Goal: Transaction & Acquisition: Purchase product/service

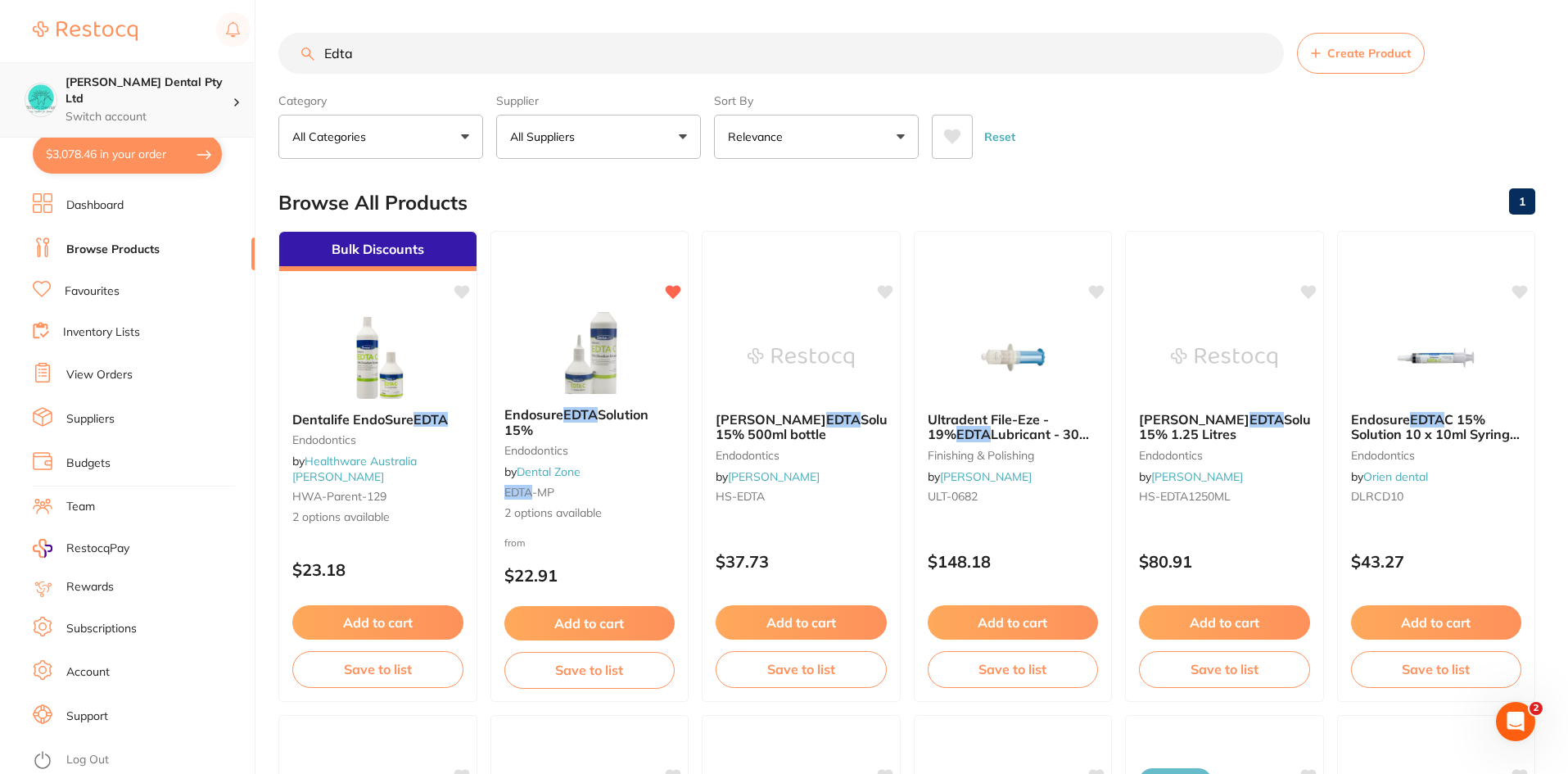
scroll to position [1, 0]
drag, startPoint x: 354, startPoint y: 46, endPoint x: 116, endPoint y: 93, distance: 242.6
click at [116, 93] on div "$3,078.46 [PERSON_NAME] Dental Pty Ltd Switch account [PERSON_NAME] Dental Pty …" at bounding box center [784, 387] width 1568 height 774
type input "oratol"
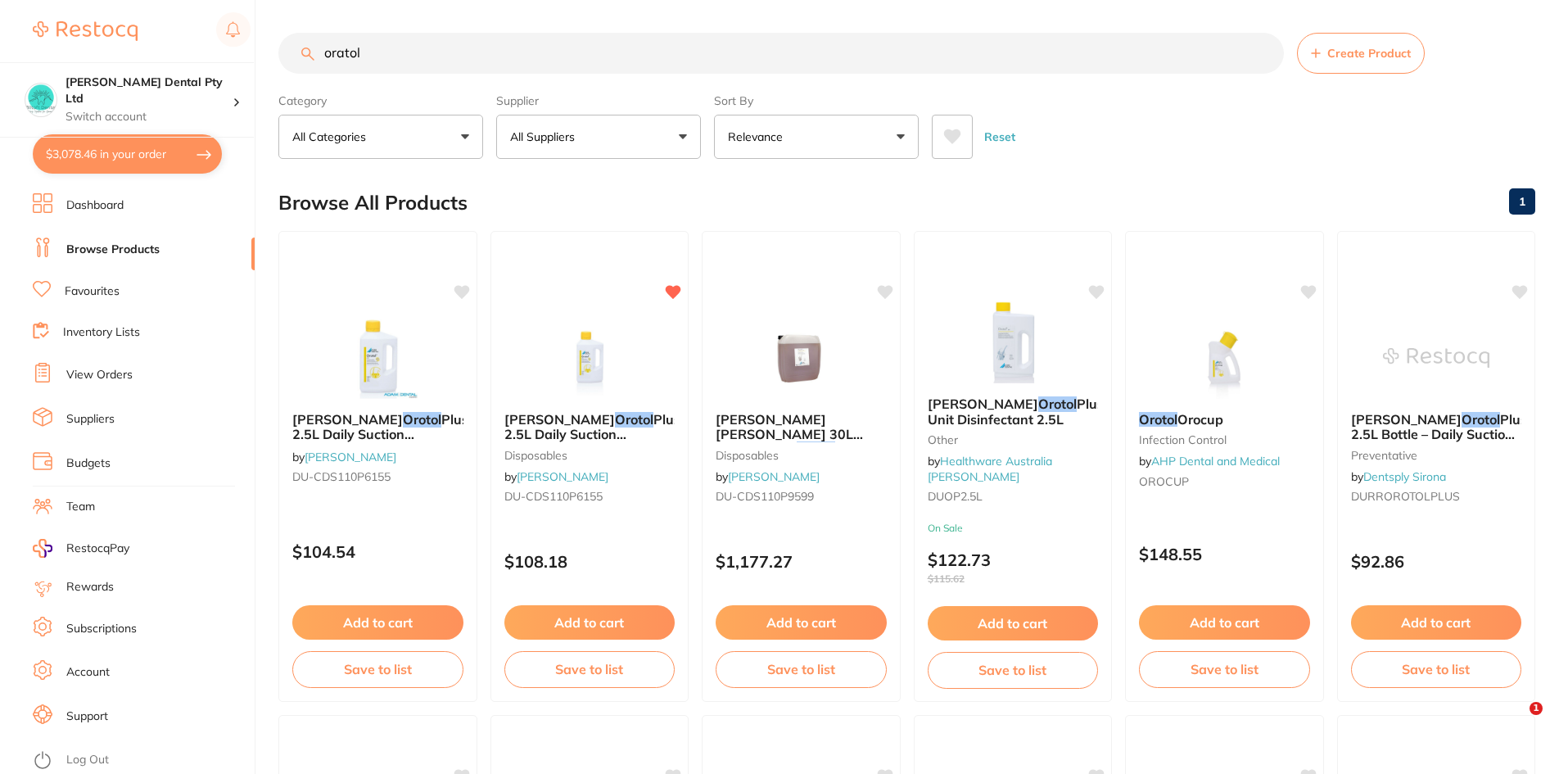
scroll to position [0, 0]
drag, startPoint x: 586, startPoint y: 626, endPoint x: 607, endPoint y: 645, distance: 28.3
click at [590, 626] on button "Add to cart" at bounding box center [589, 622] width 171 height 34
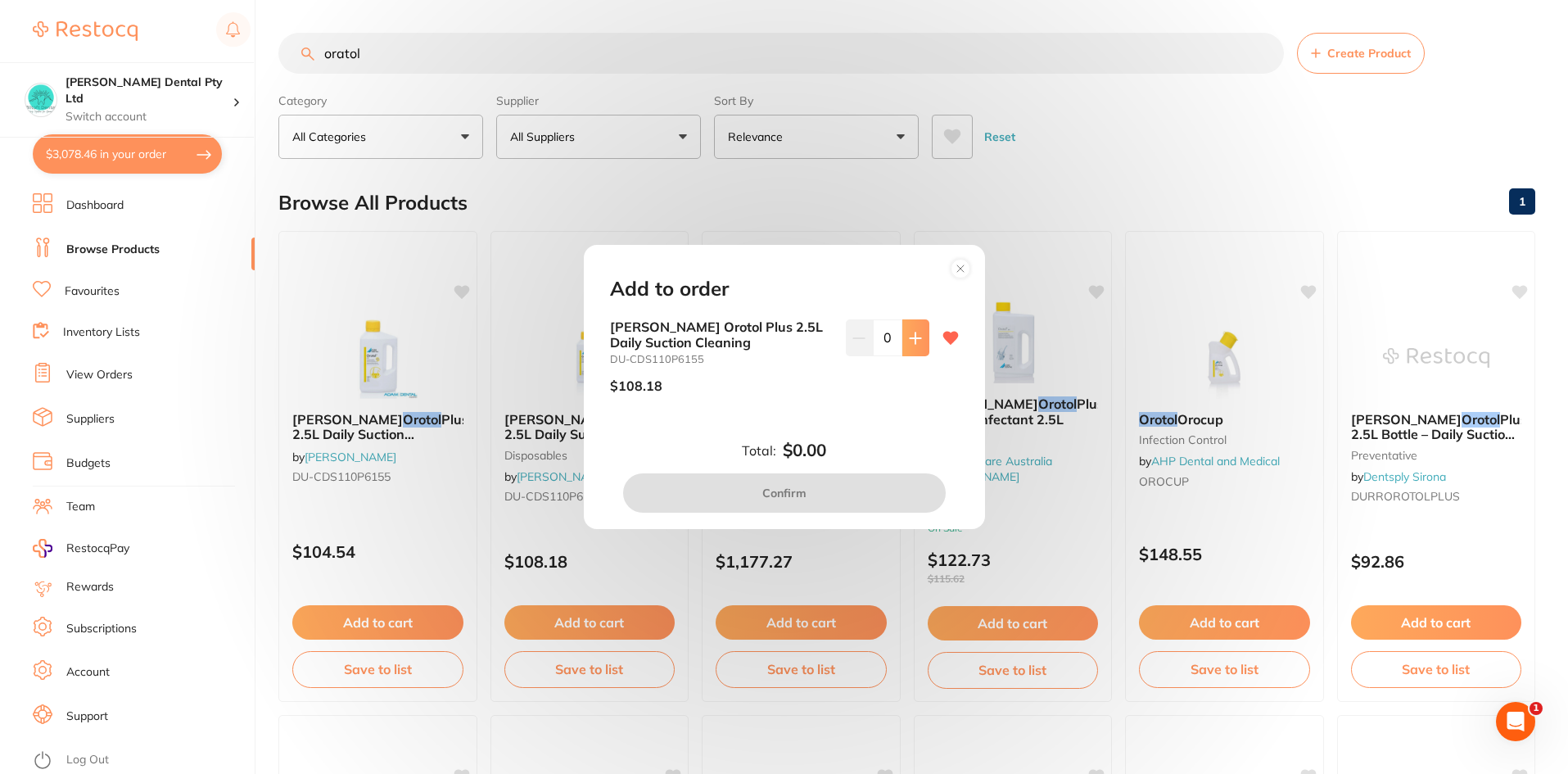
click at [914, 321] on button at bounding box center [915, 337] width 27 height 36
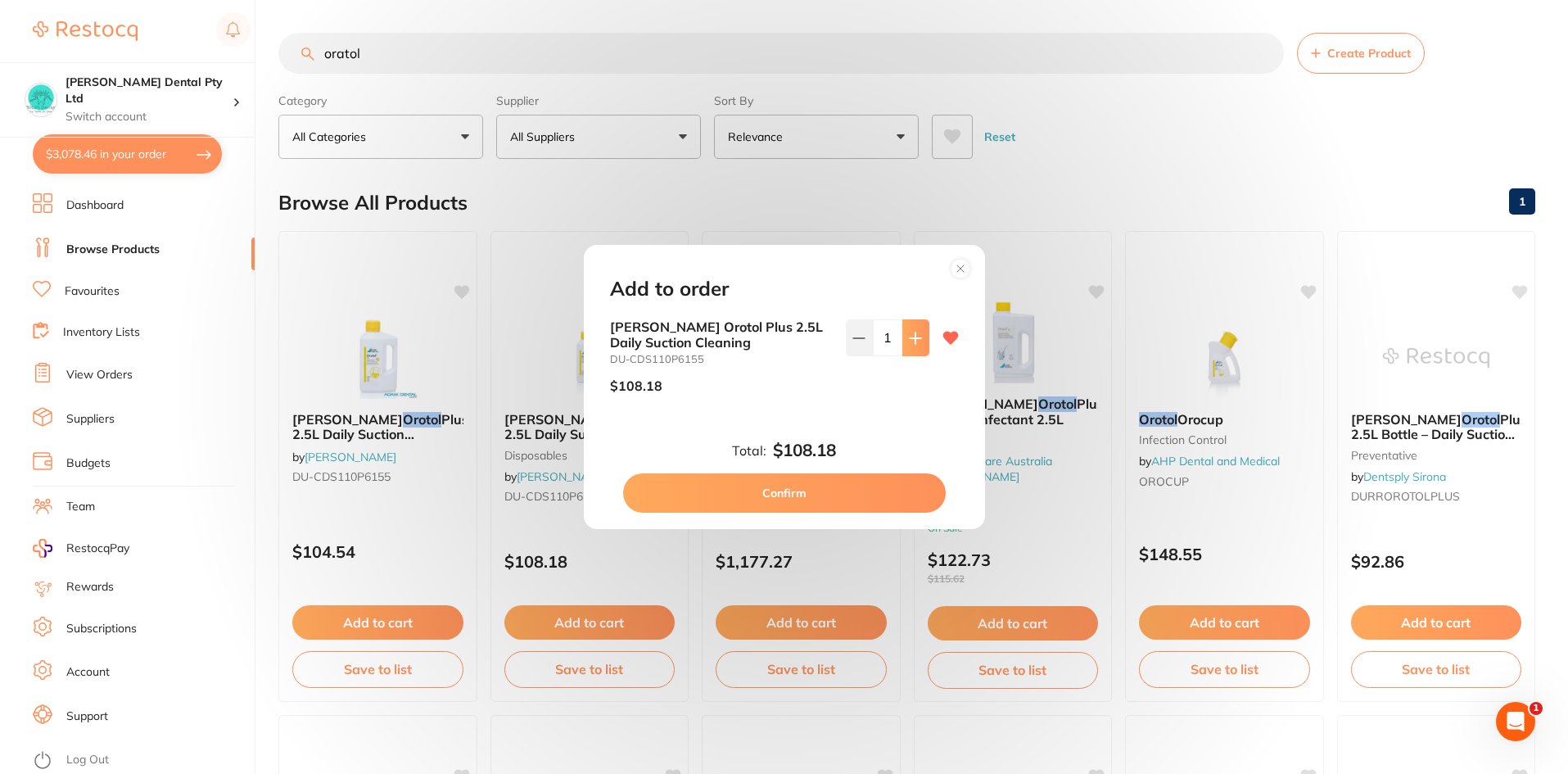
click at [914, 322] on button at bounding box center [915, 337] width 27 height 36
type input "2"
click at [839, 496] on button "Confirm" at bounding box center [784, 492] width 323 height 39
checkbox input "false"
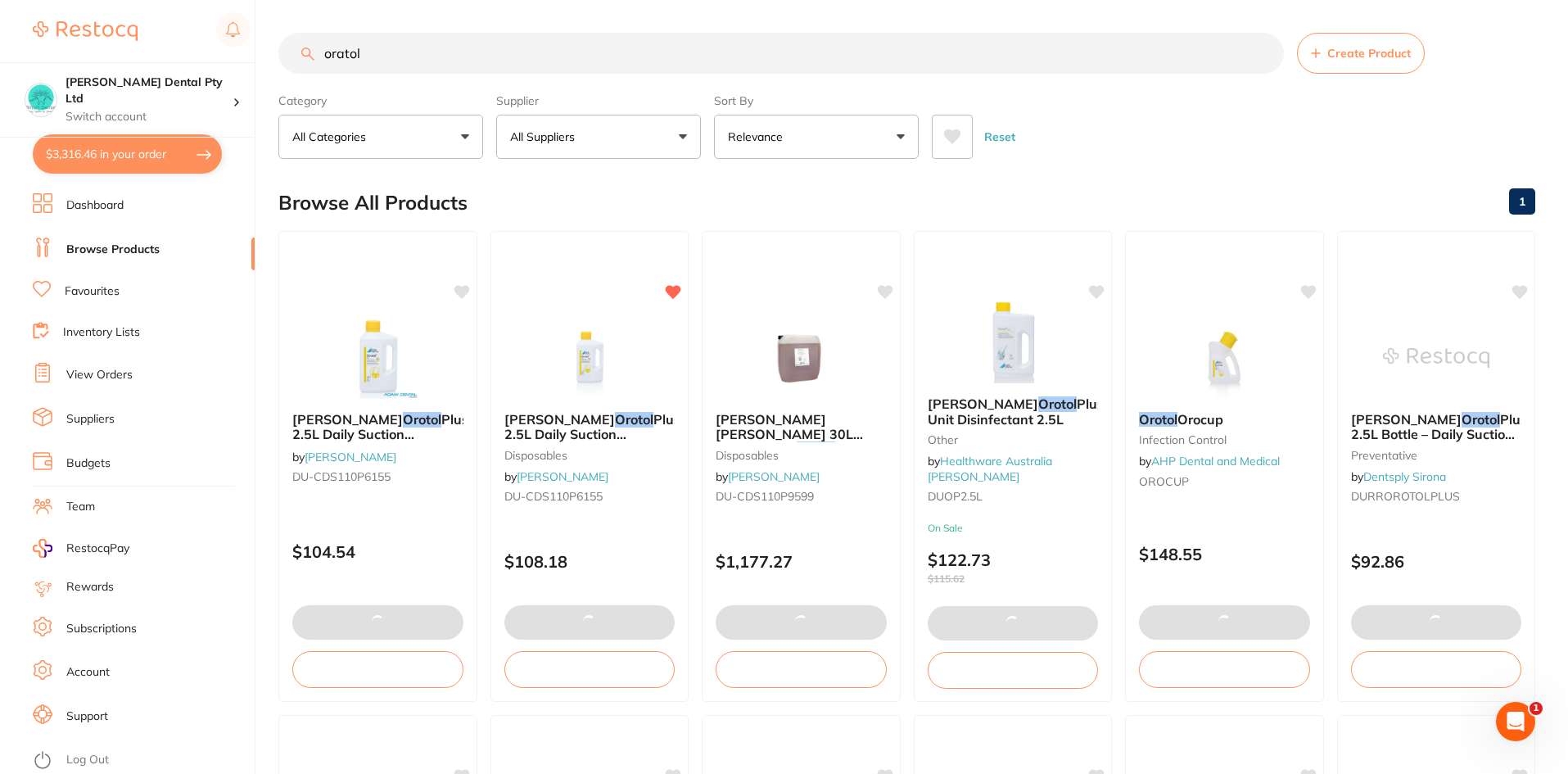
checkbox input "false"
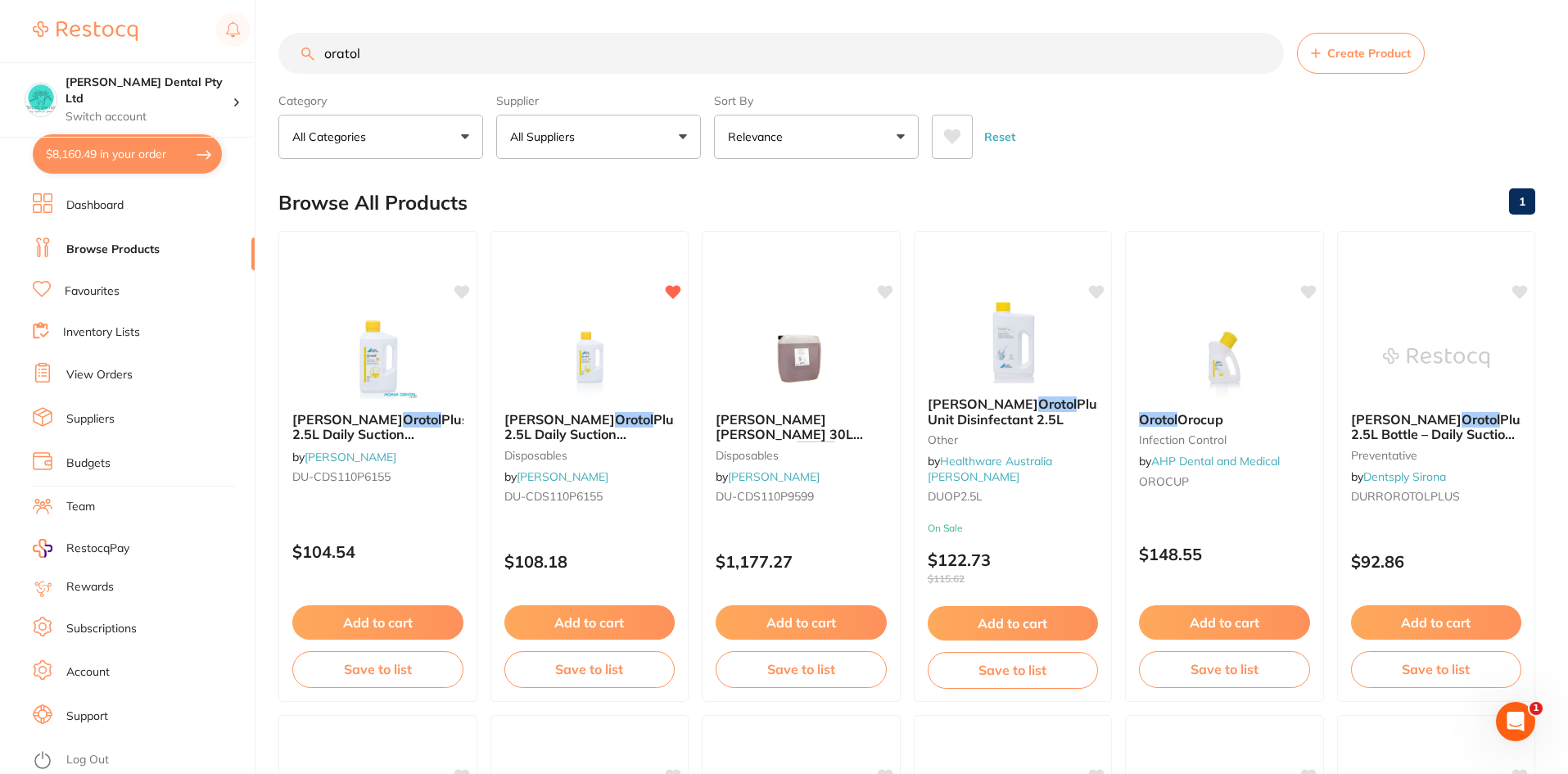
scroll to position [1, 0]
drag, startPoint x: 385, startPoint y: 59, endPoint x: 281, endPoint y: 63, distance: 104.1
click at [265, 66] on div "$8,160.49 [PERSON_NAME] Dental Pty Ltd Switch account [PERSON_NAME] Dental Pty …" at bounding box center [784, 387] width 1568 height 774
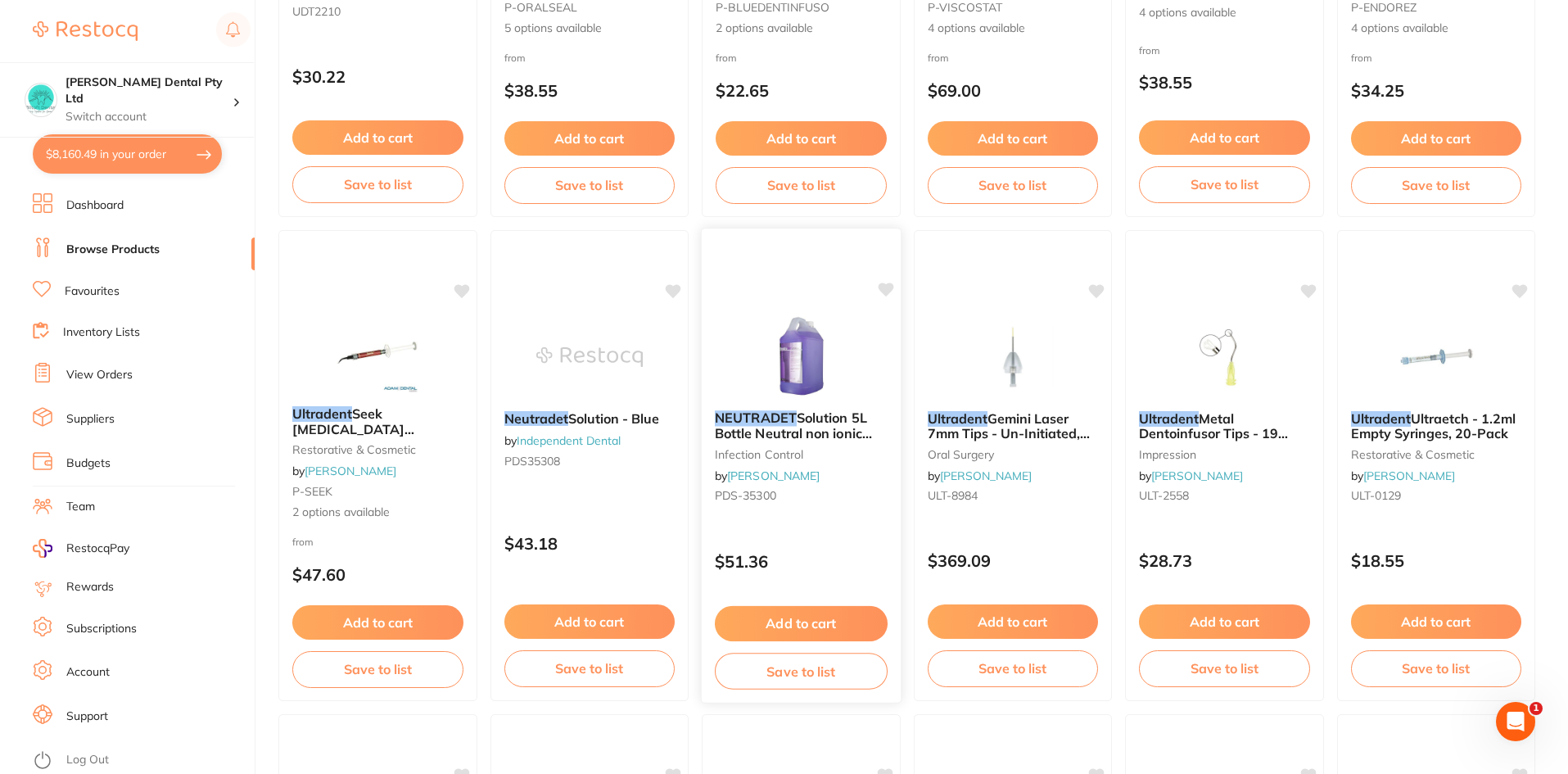
scroll to position [491, 0]
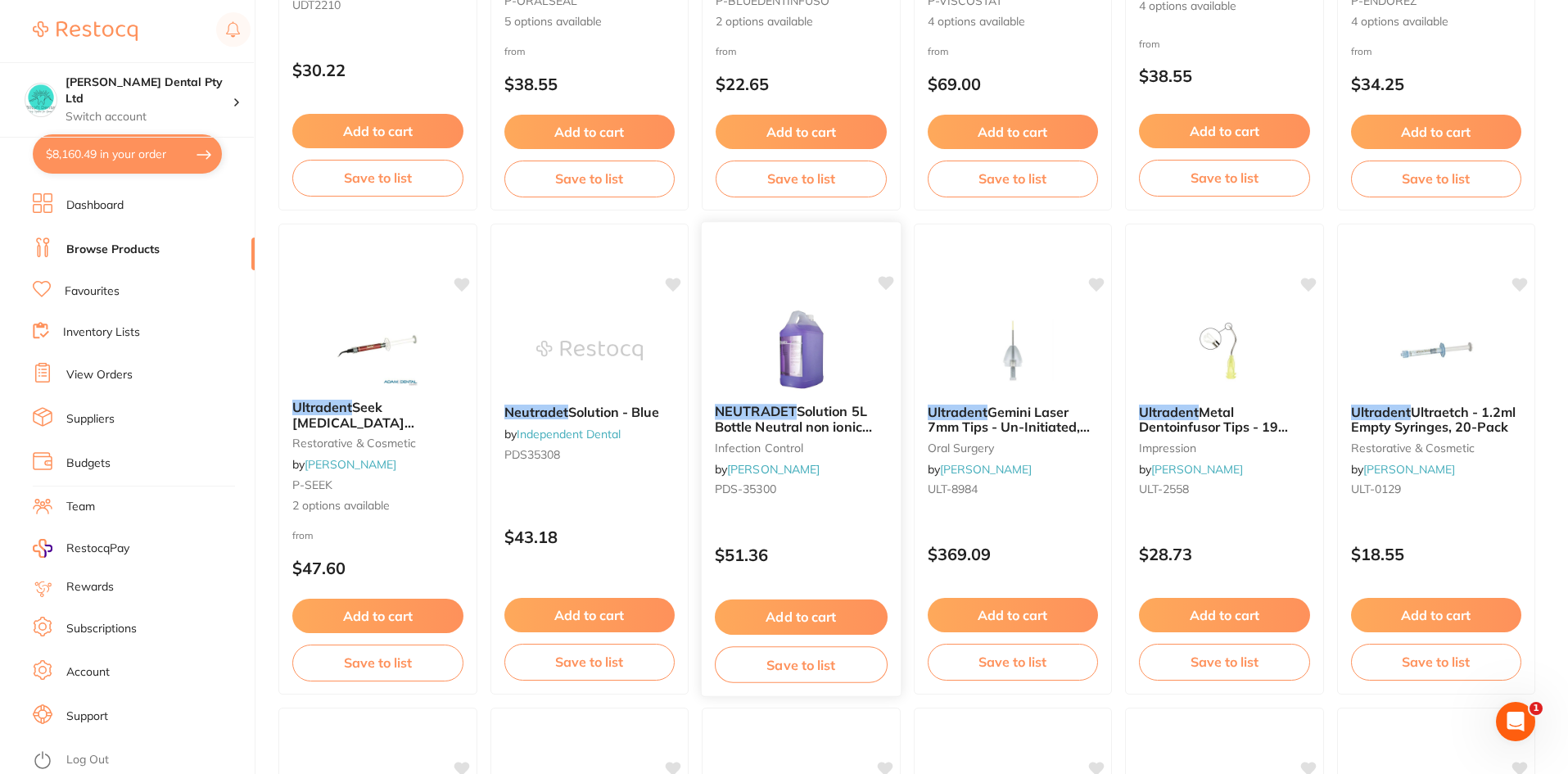
type input "nutradent"
click at [823, 615] on button "Add to cart" at bounding box center [801, 617] width 173 height 35
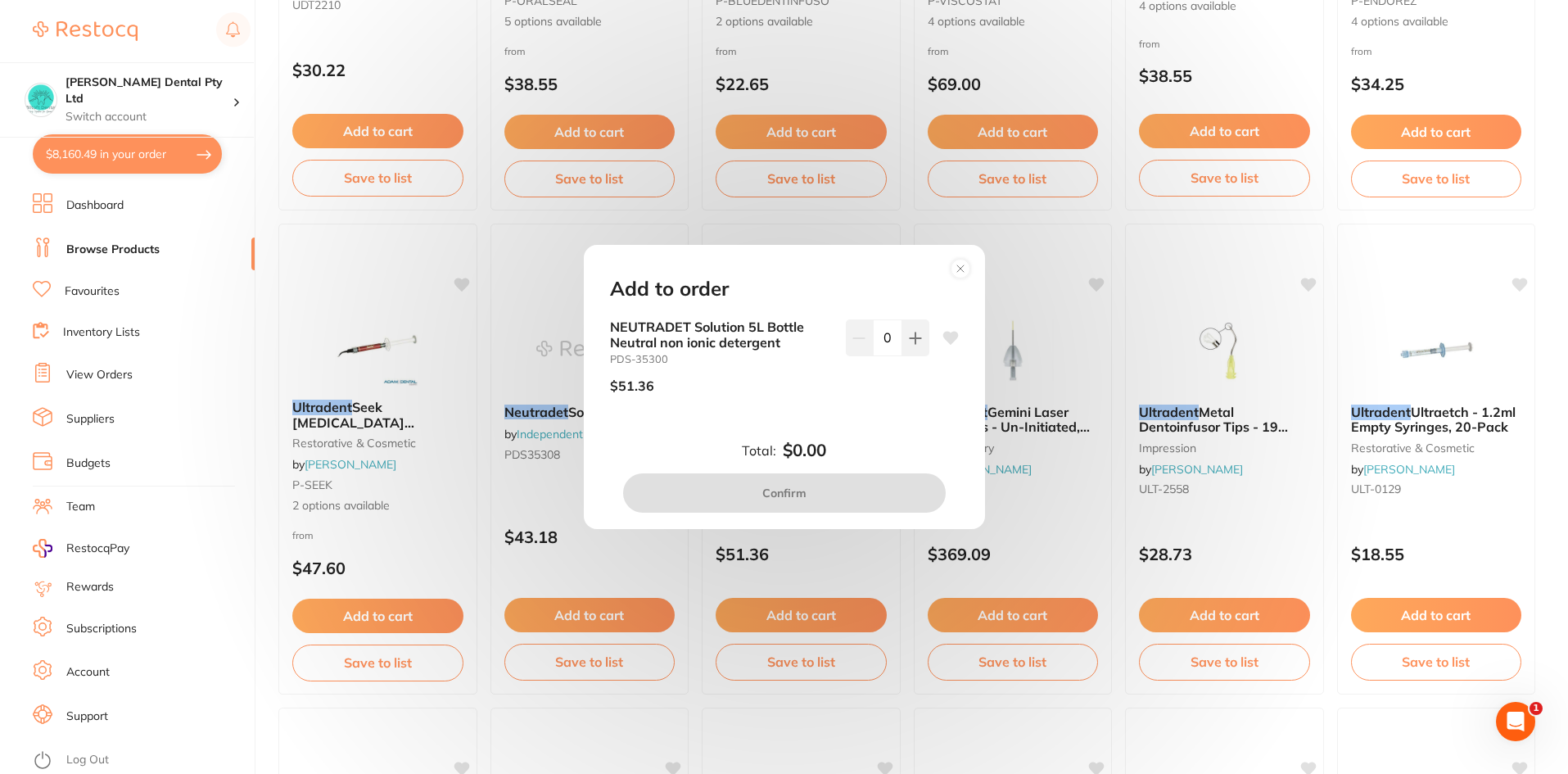
click at [908, 318] on div "Add to order NEUTRADET Solution 5L Bottle Neutral non ionic detergent PDS-35300…" at bounding box center [784, 387] width 401 height 284
click at [912, 344] on button at bounding box center [915, 337] width 27 height 36
type input "1"
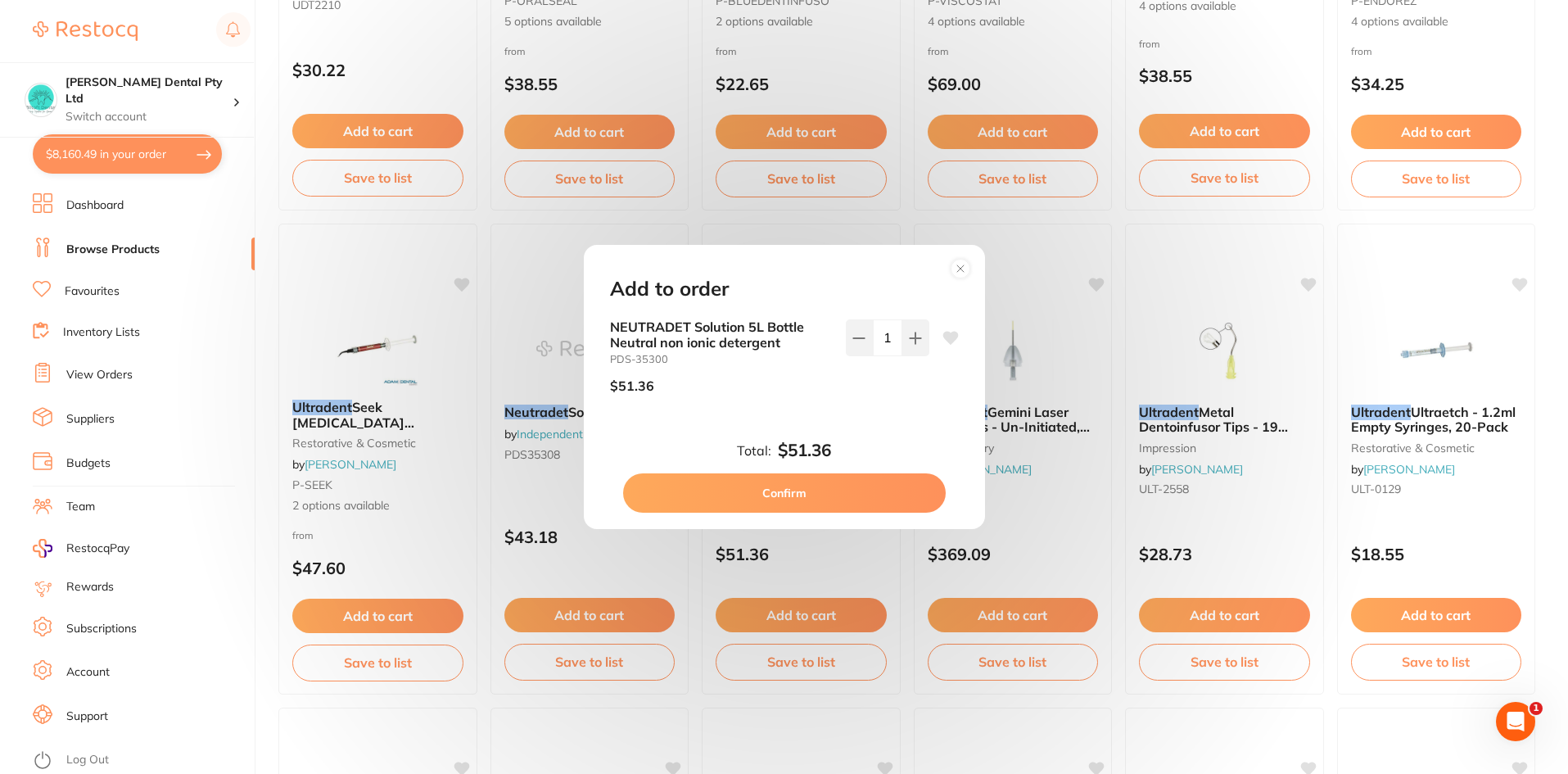
click at [833, 494] on button "Confirm" at bounding box center [784, 492] width 323 height 39
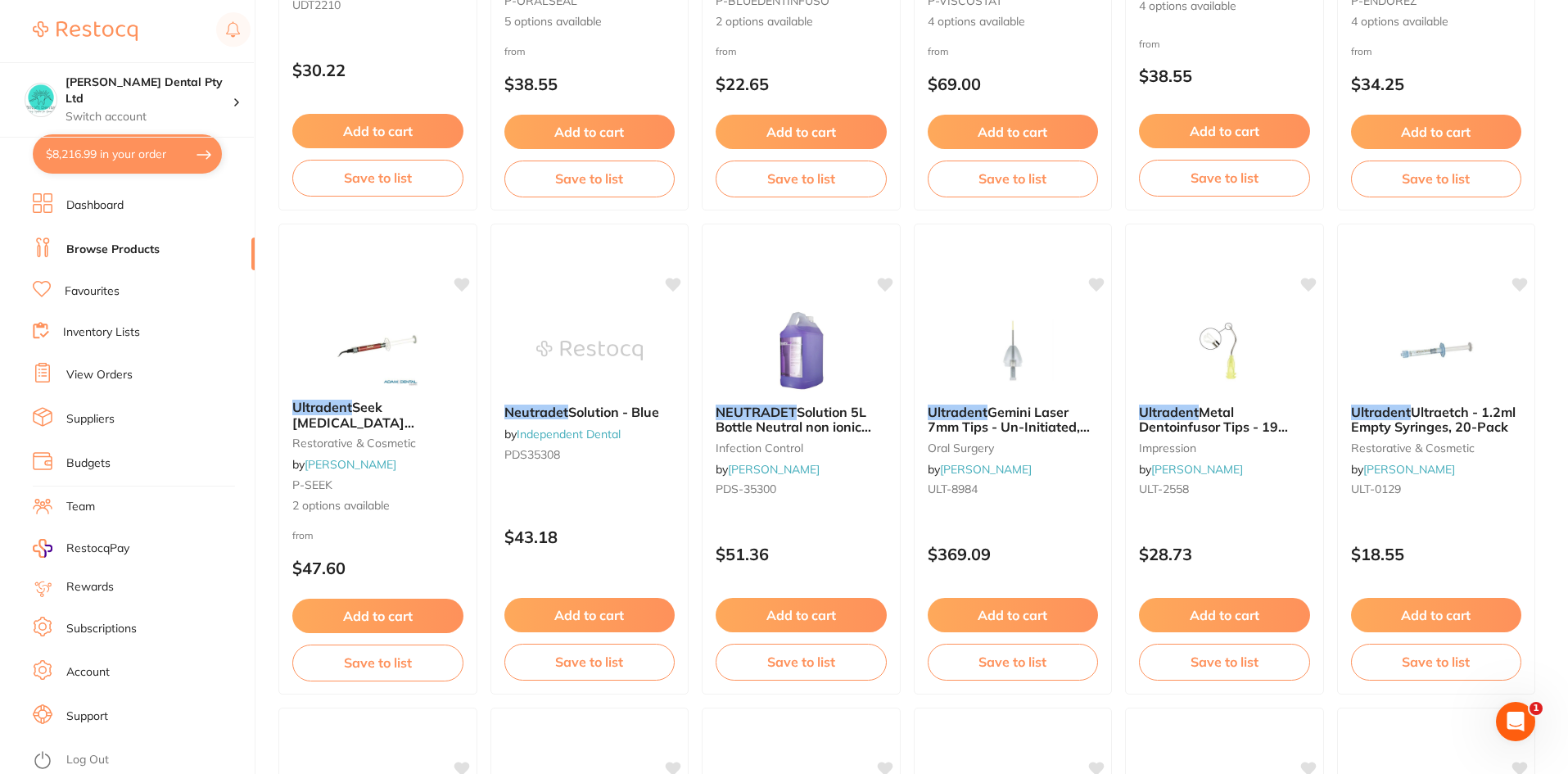
drag, startPoint x: 90, startPoint y: 147, endPoint x: 562, endPoint y: 486, distance: 581.1
click at [90, 147] on button "$8,216.99 in your order" at bounding box center [127, 154] width 189 height 39
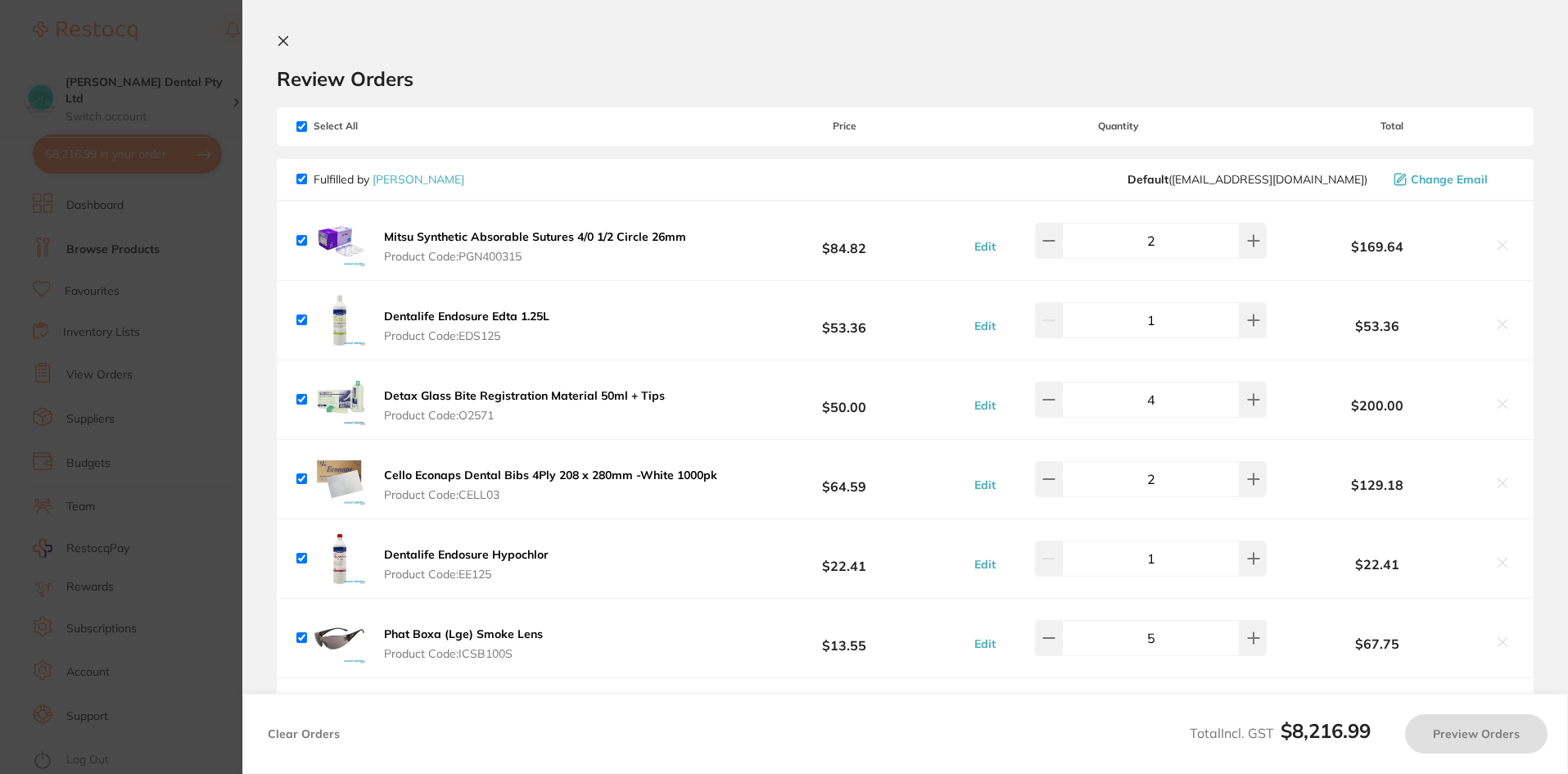
checkbox input "true"
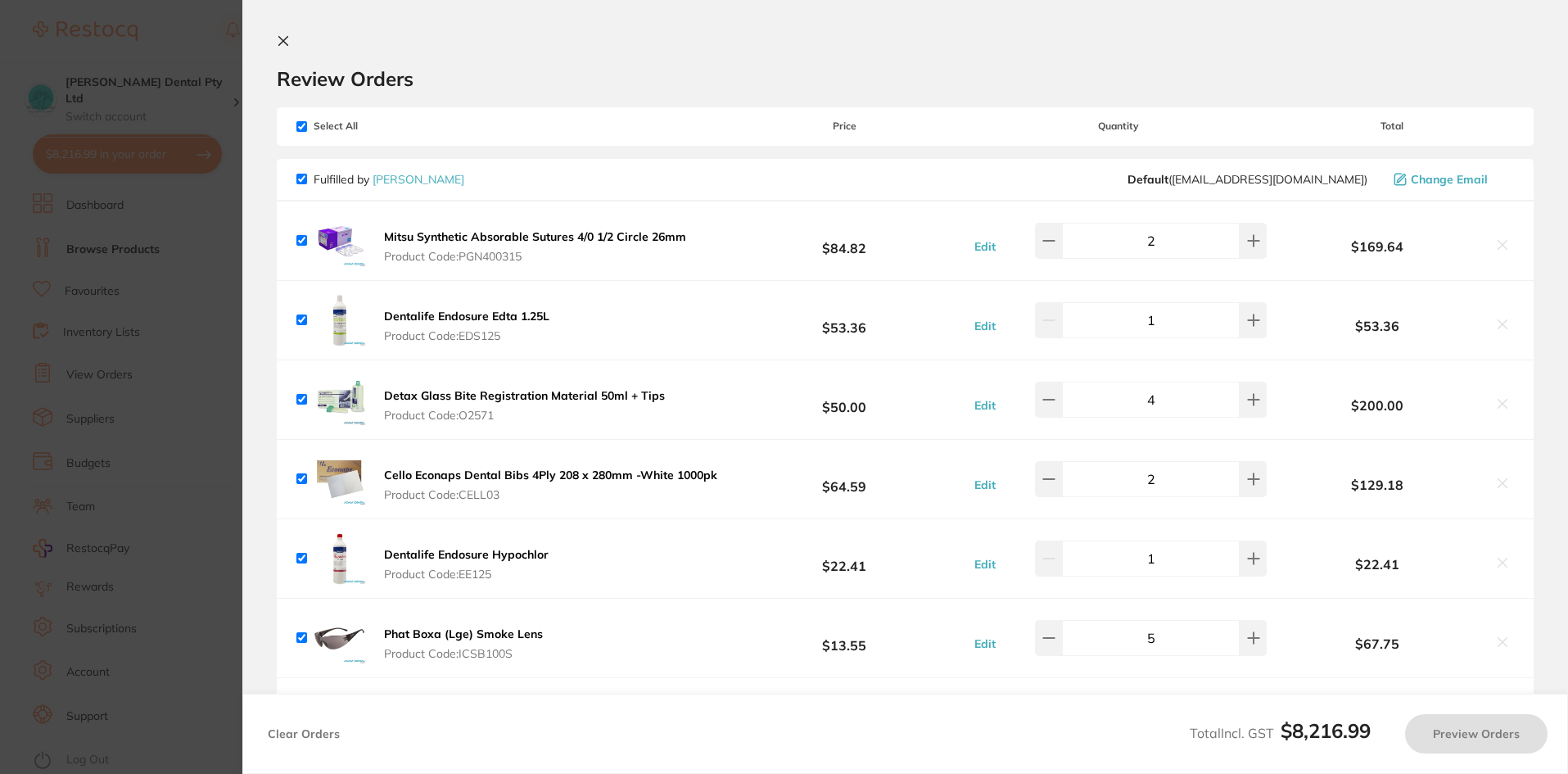
checkbox input "true"
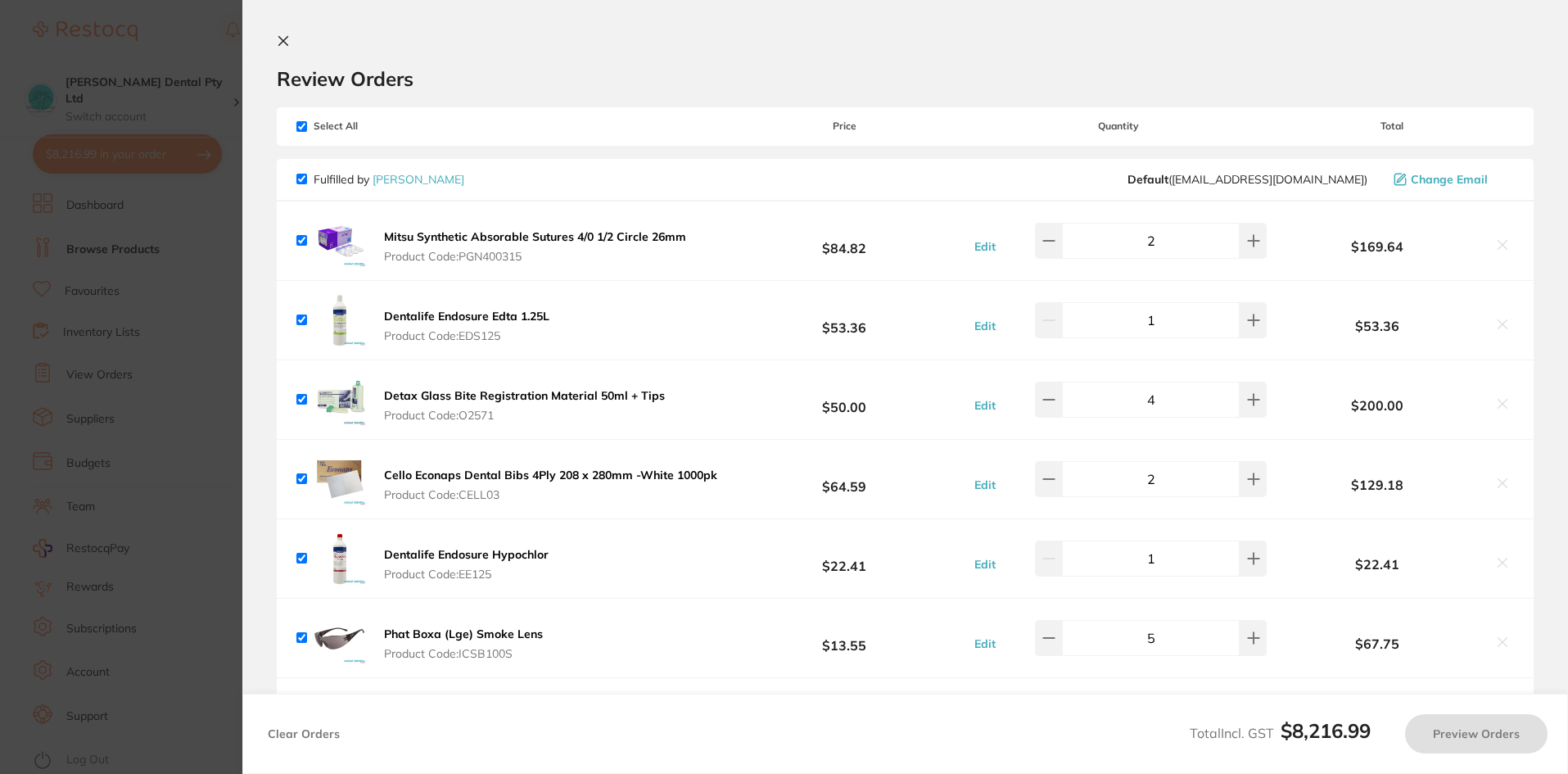
checkbox input "true"
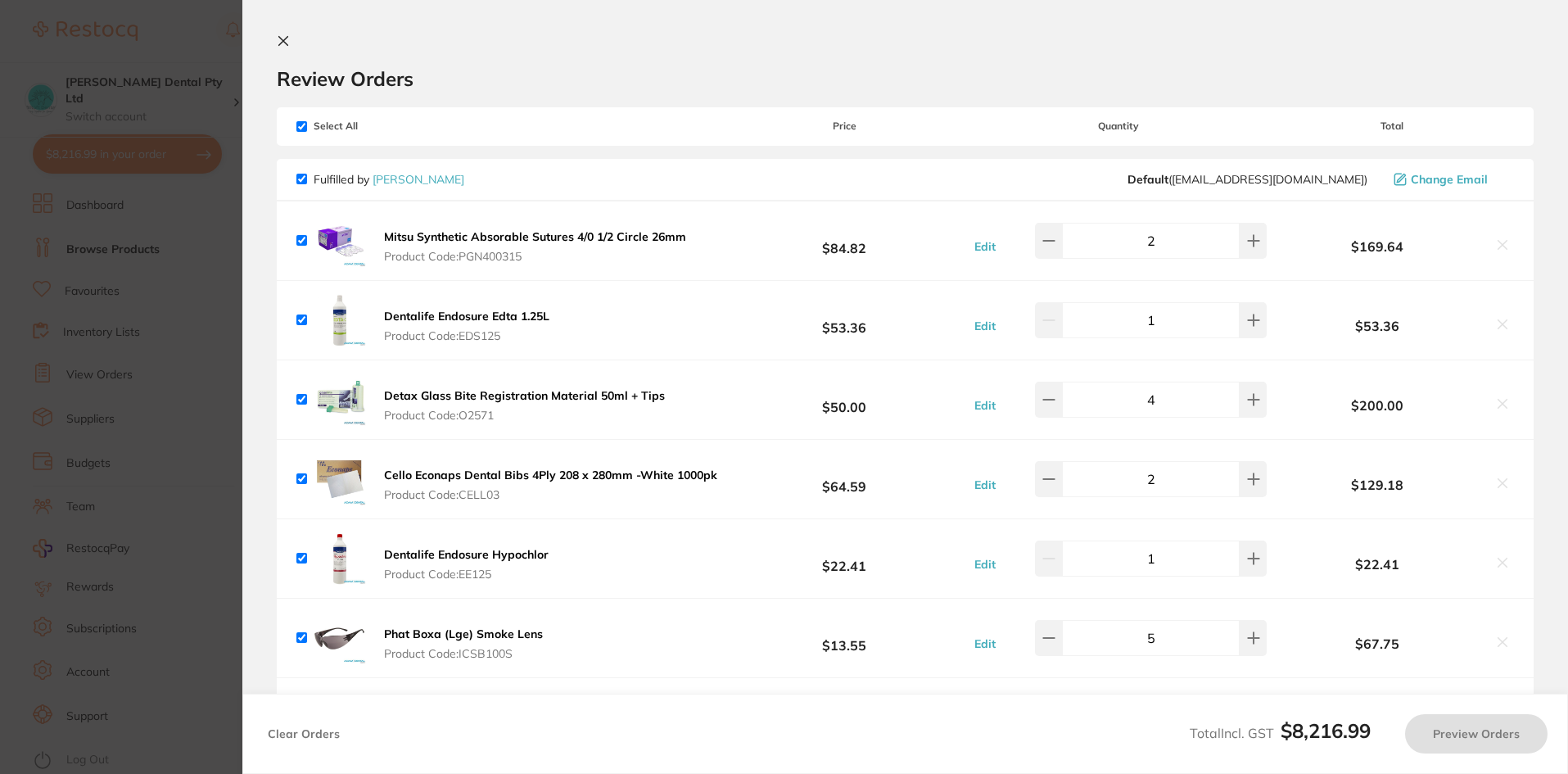
checkbox input "true"
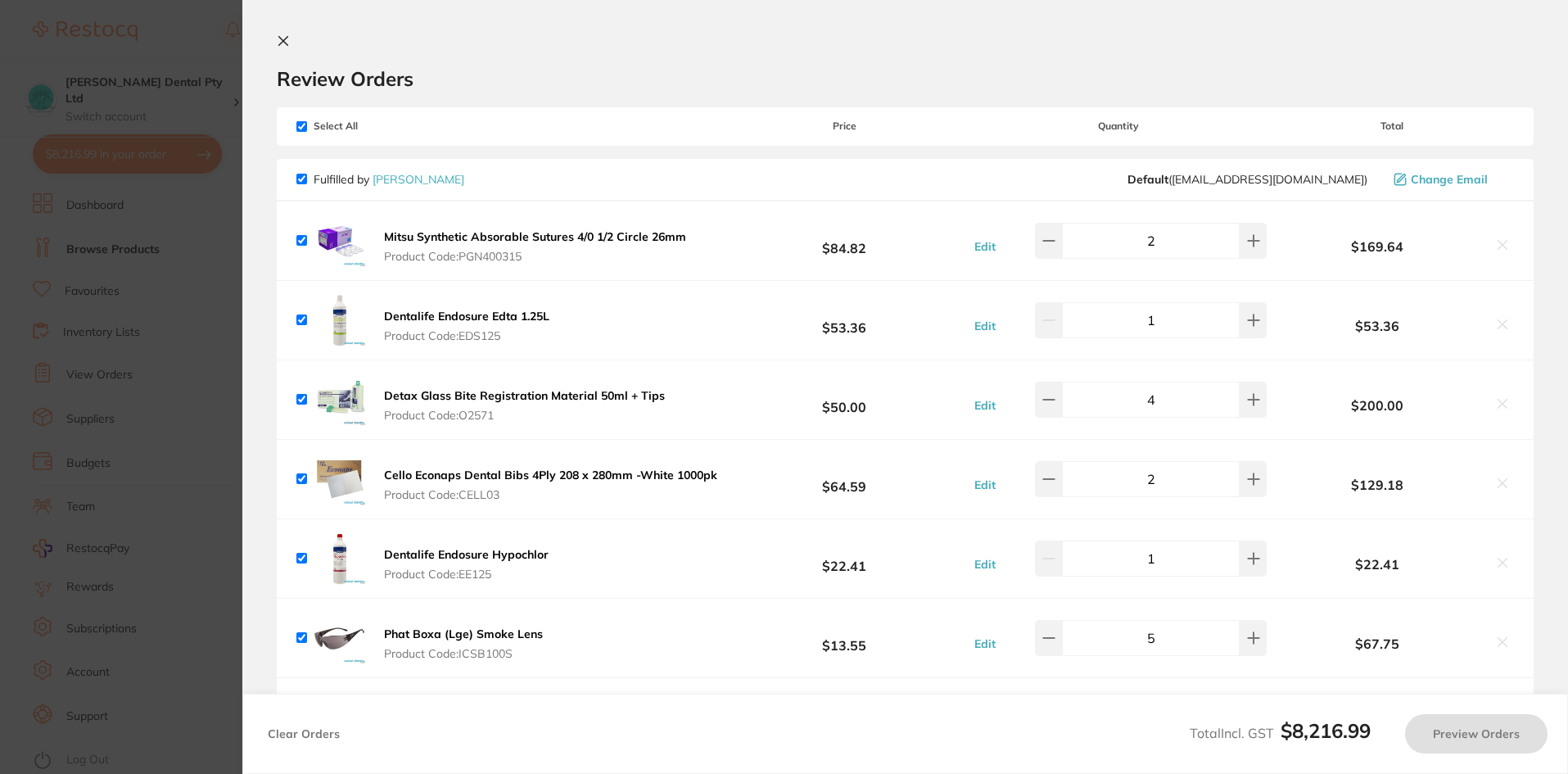
checkbox input "true"
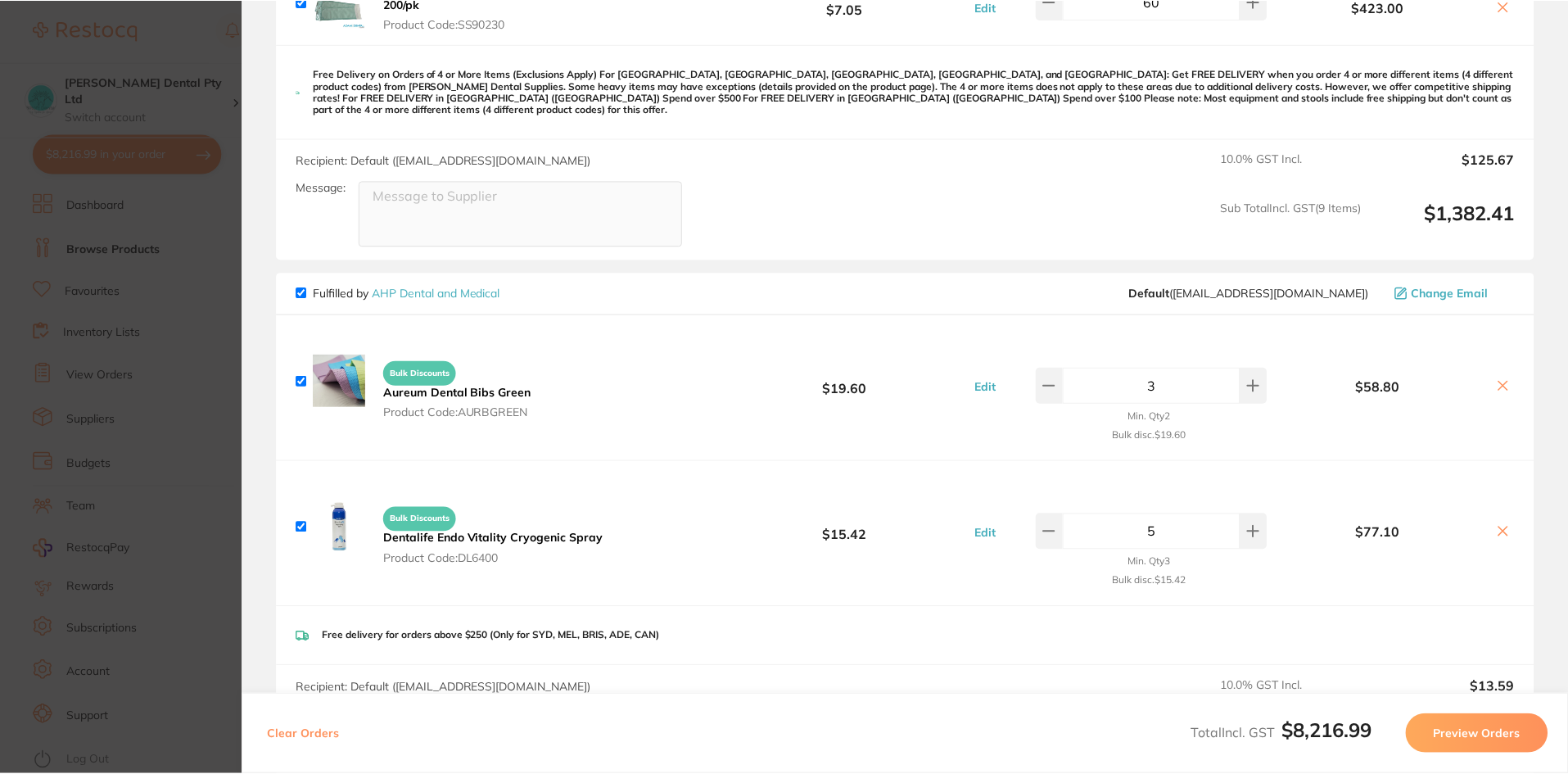
scroll to position [818, 0]
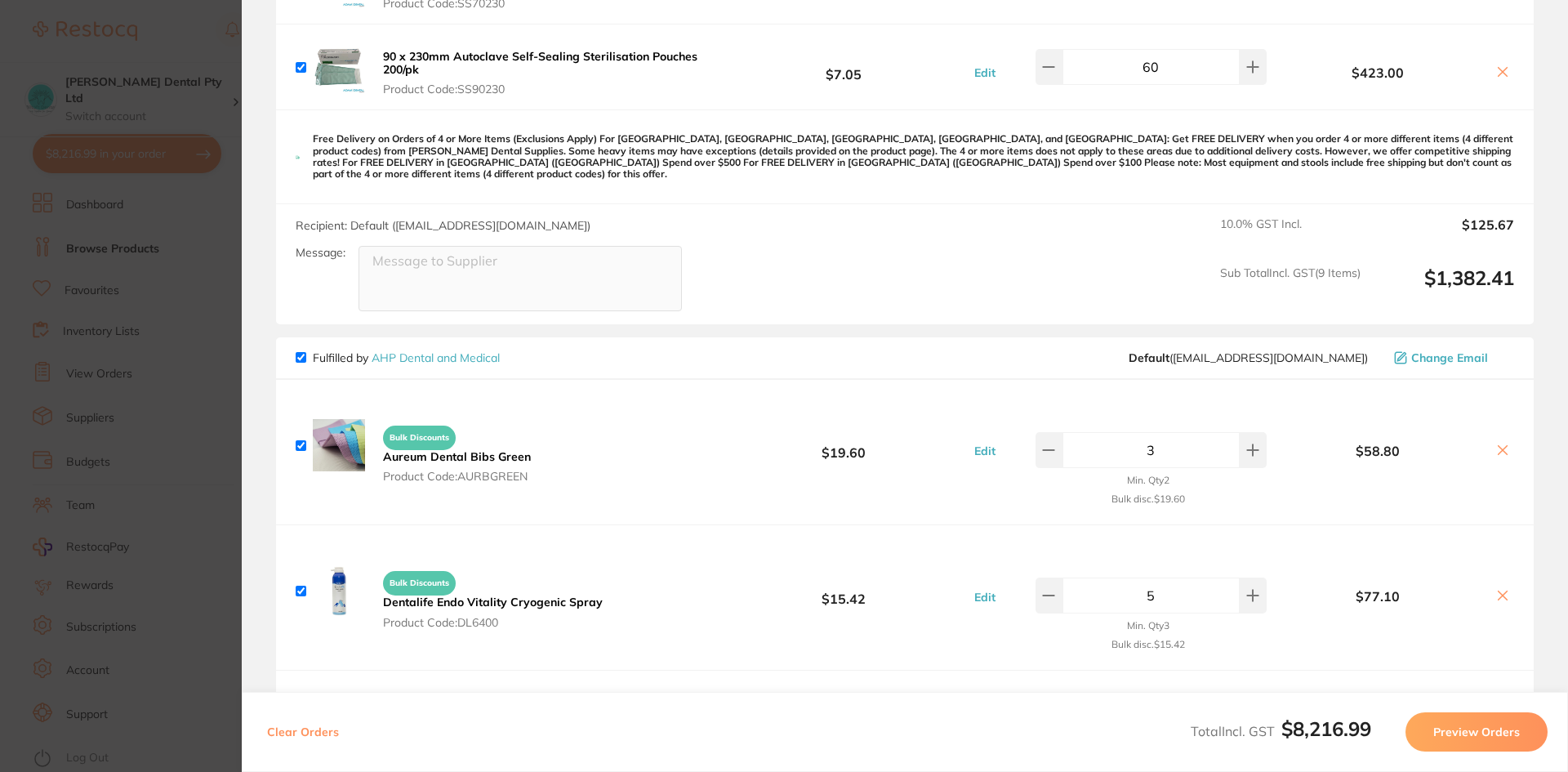
click at [441, 350] on link "AHP Dental and Medical" at bounding box center [436, 358] width 128 height 15
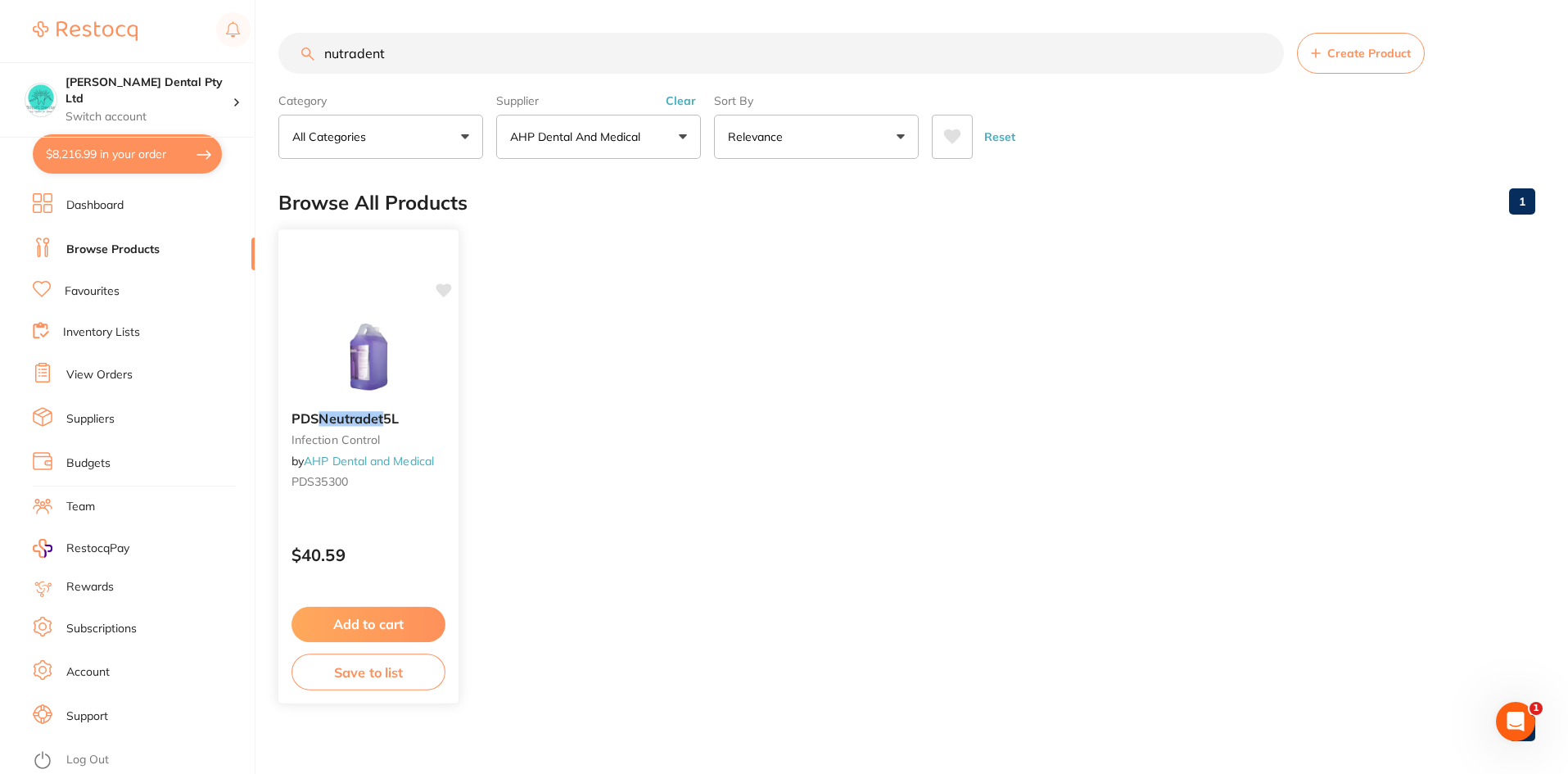
click at [357, 627] on button "Add to cart" at bounding box center [369, 624] width 154 height 35
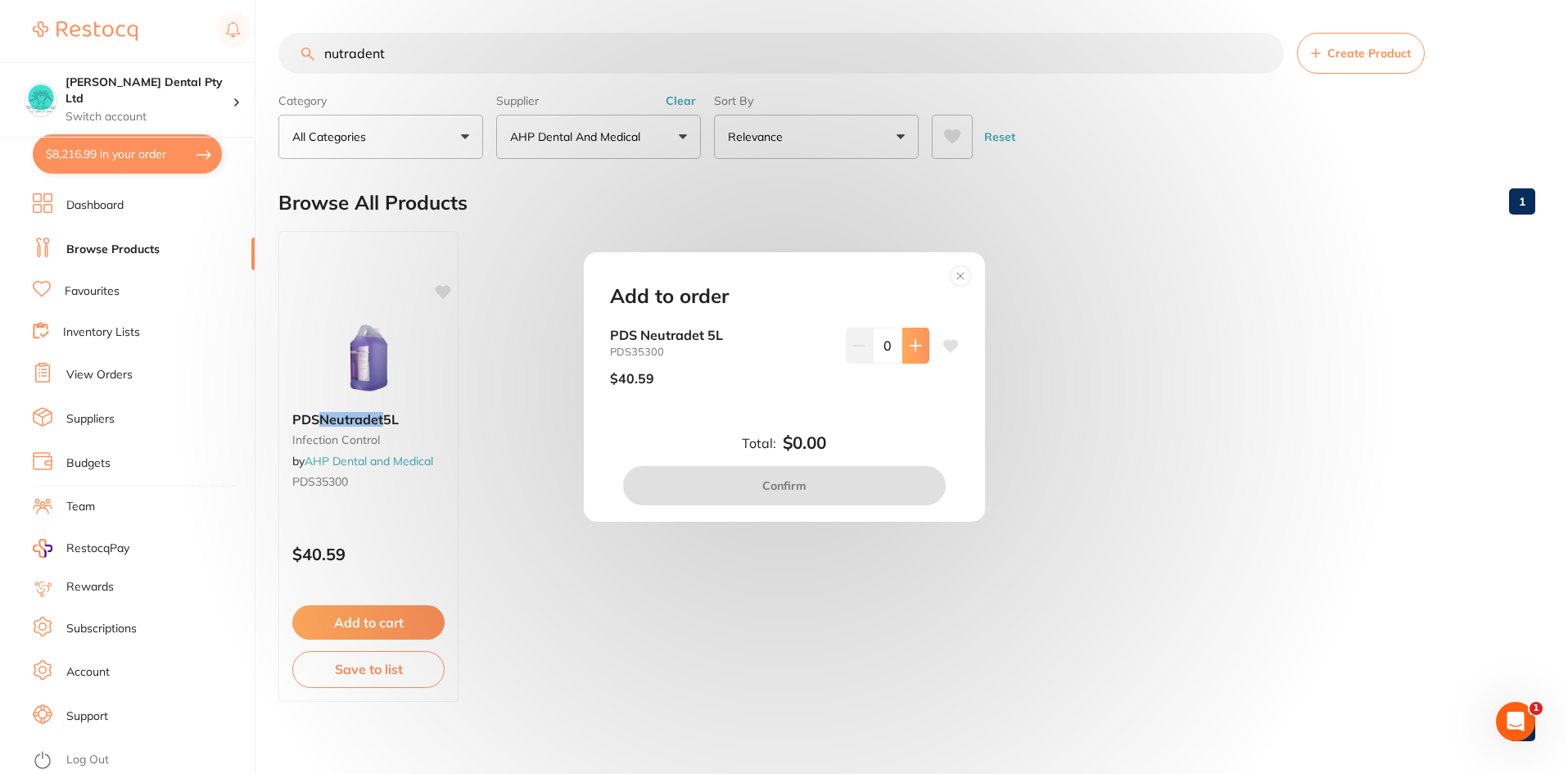
click at [916, 343] on icon at bounding box center [915, 346] width 13 height 13
type input "1"
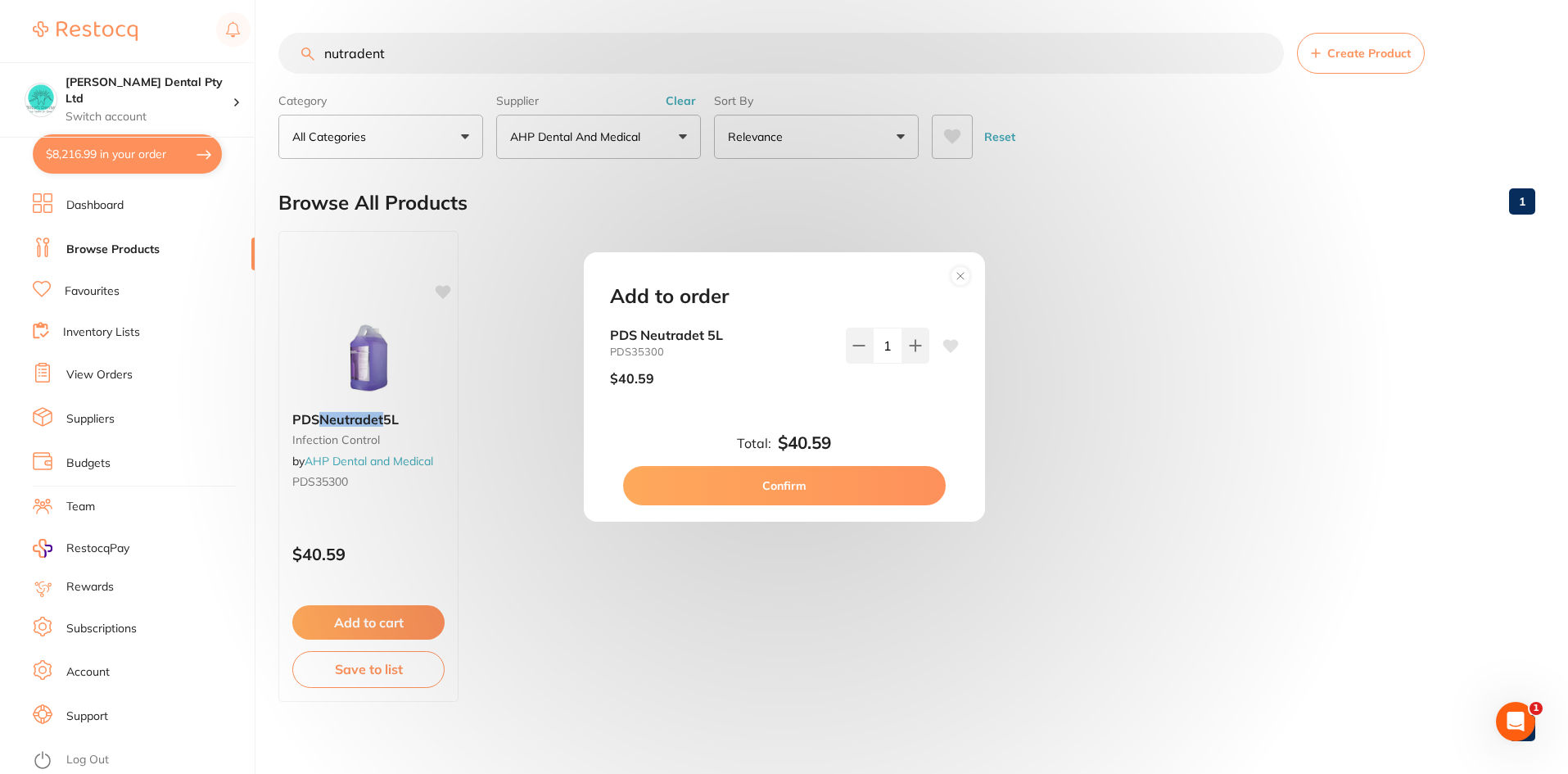
click at [845, 484] on button "Confirm" at bounding box center [784, 485] width 323 height 39
checkbox input "false"
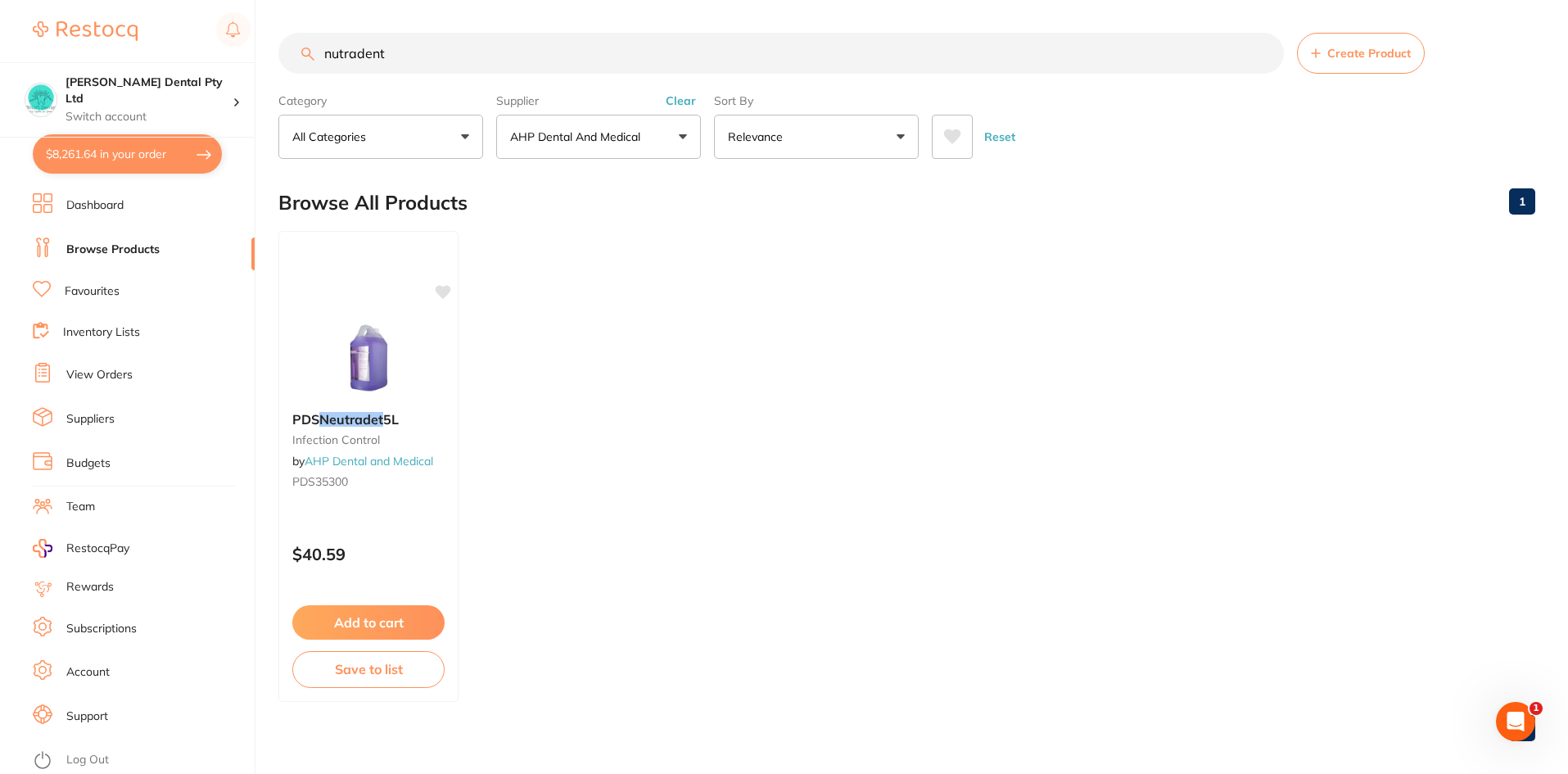
click at [109, 162] on button "$8,261.64 in your order" at bounding box center [127, 154] width 189 height 39
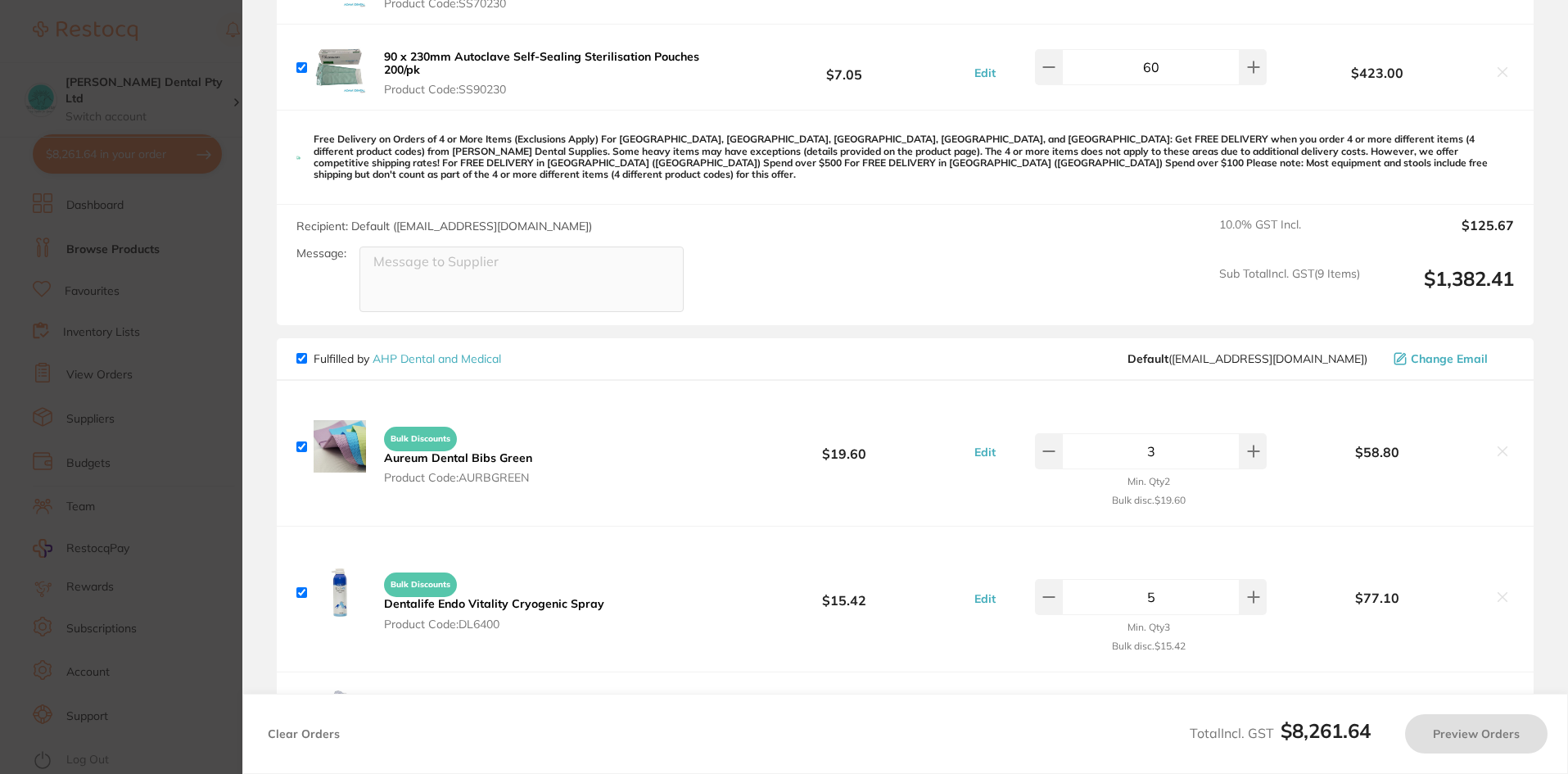
checkbox input "true"
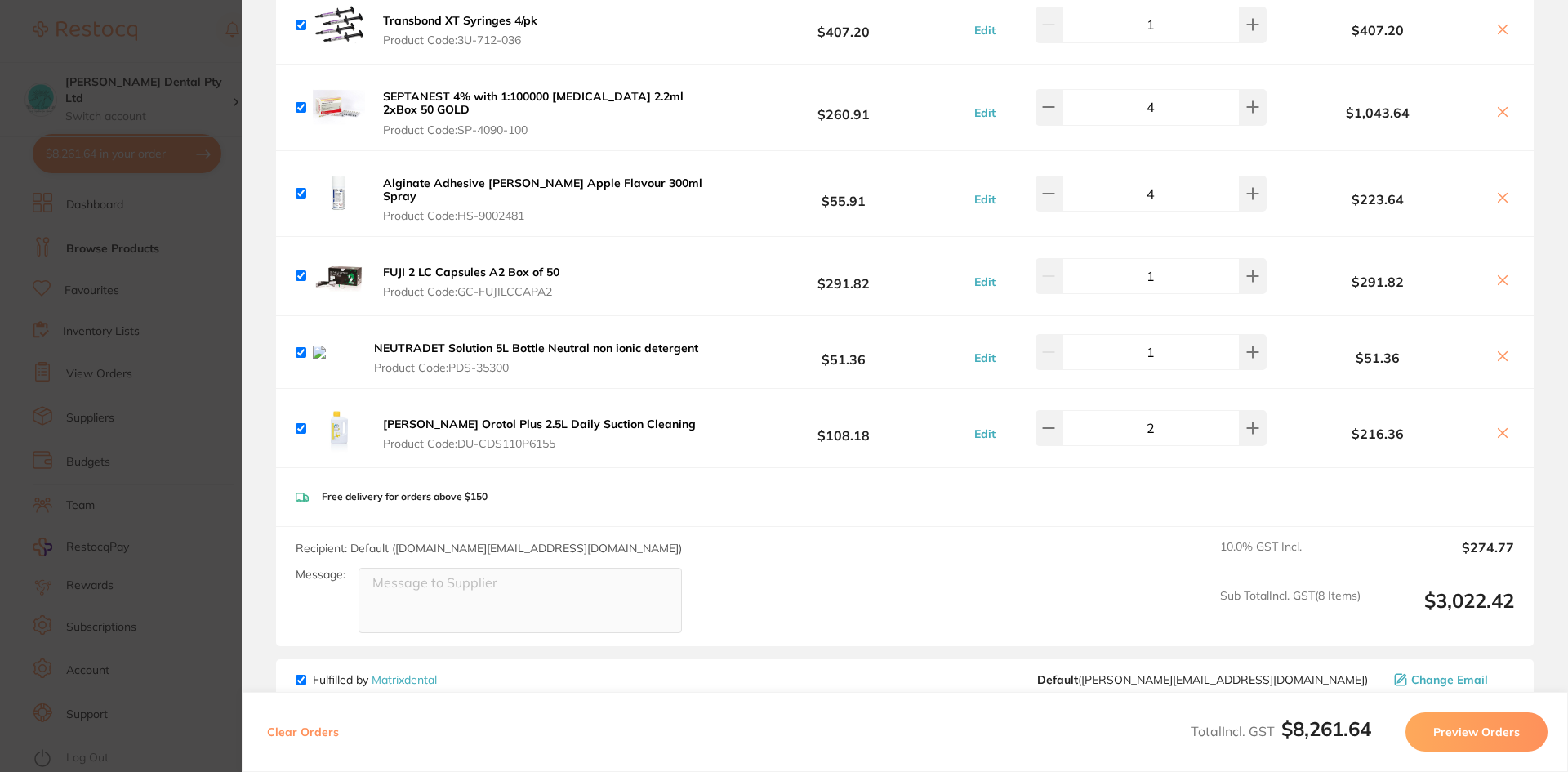
scroll to position [2776, 0]
drag, startPoint x: 1500, startPoint y: 343, endPoint x: 1241, endPoint y: 701, distance: 441.9
click at [1500, 348] on icon at bounding box center [1502, 354] width 13 height 13
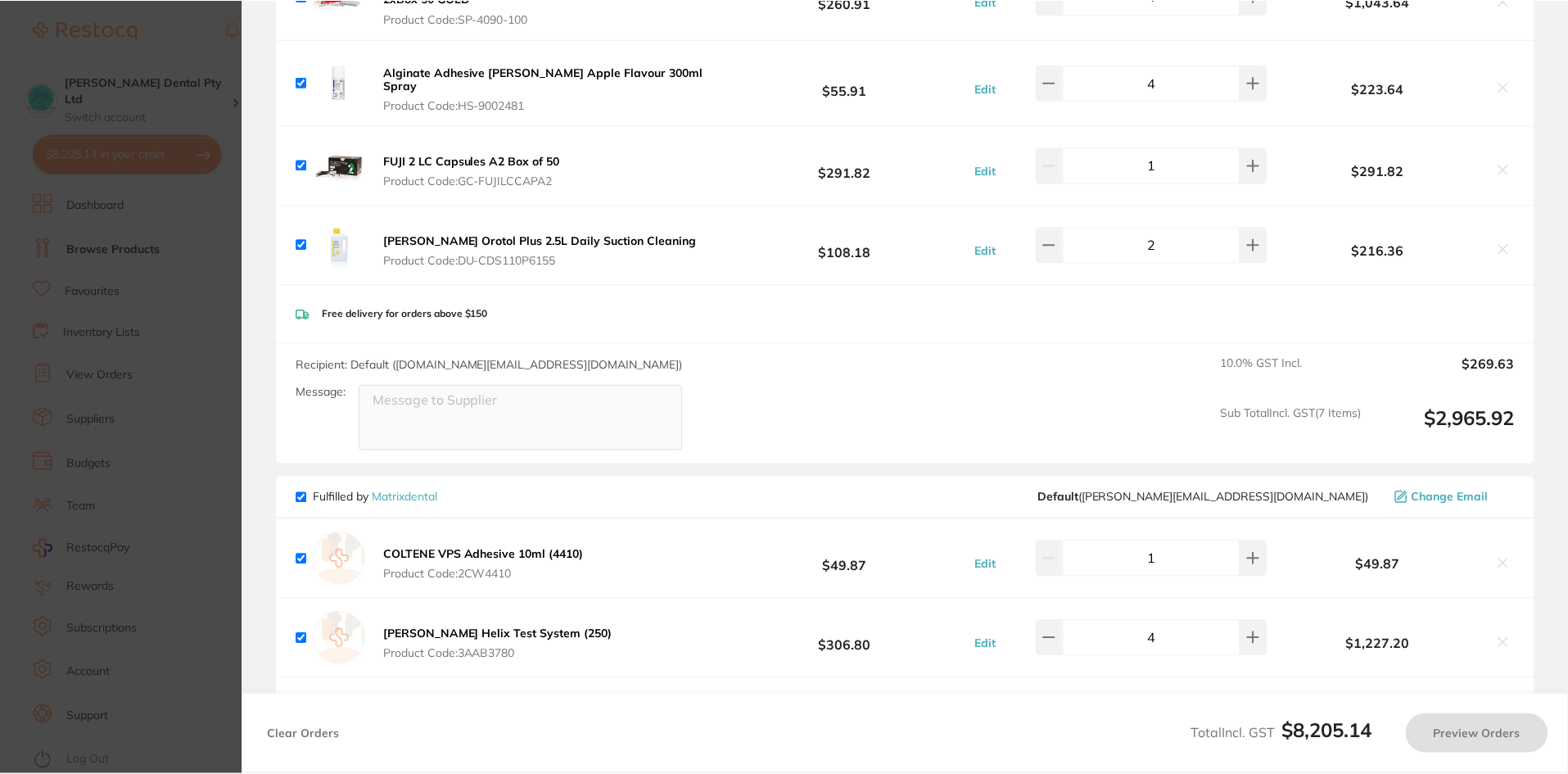
scroll to position [3029, 0]
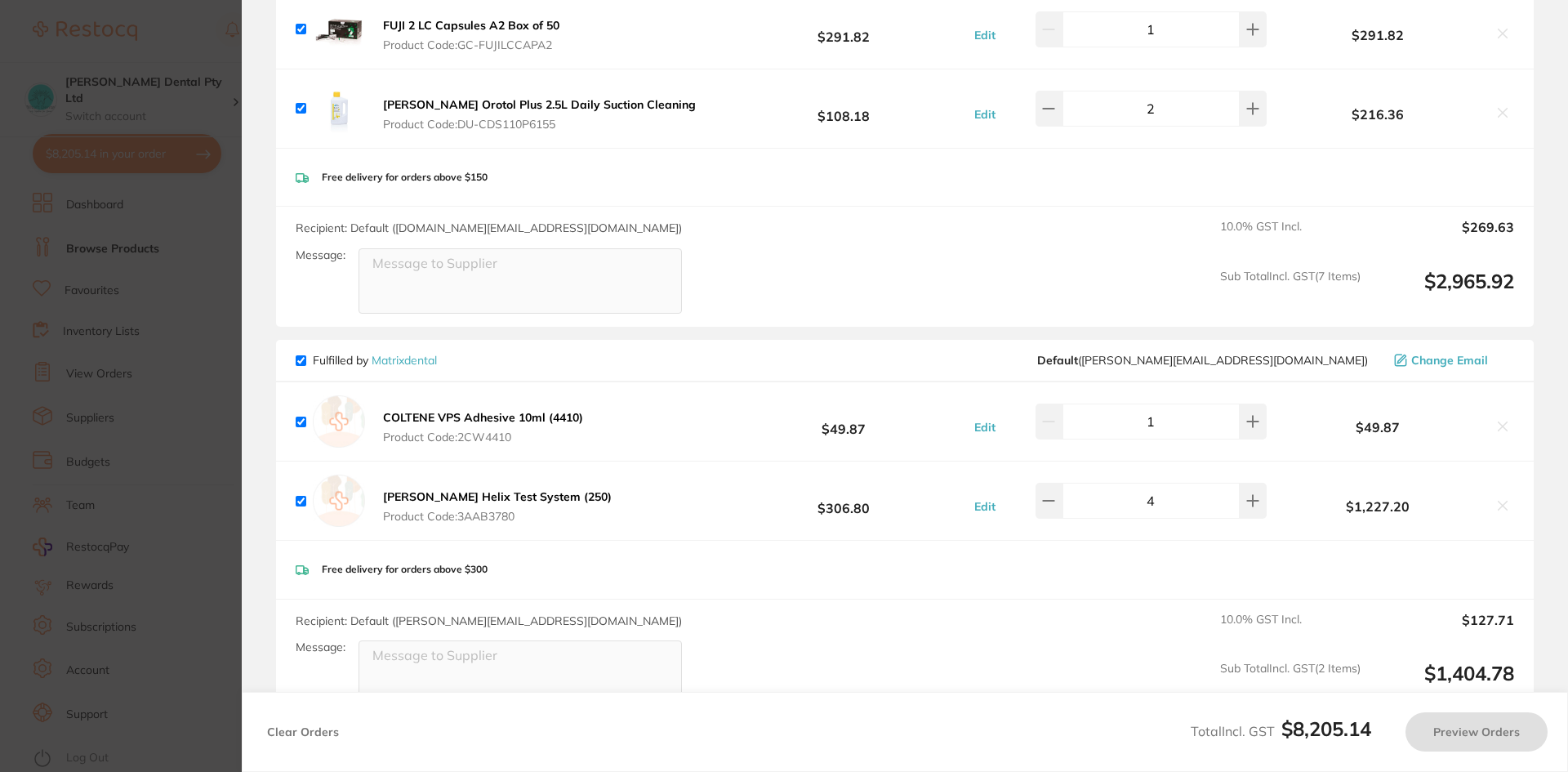
checkbox input "true"
click at [185, 444] on section "Update RRP Set your pre negotiated price for this item. Item Agreed RRP (excl. …" at bounding box center [784, 386] width 1568 height 772
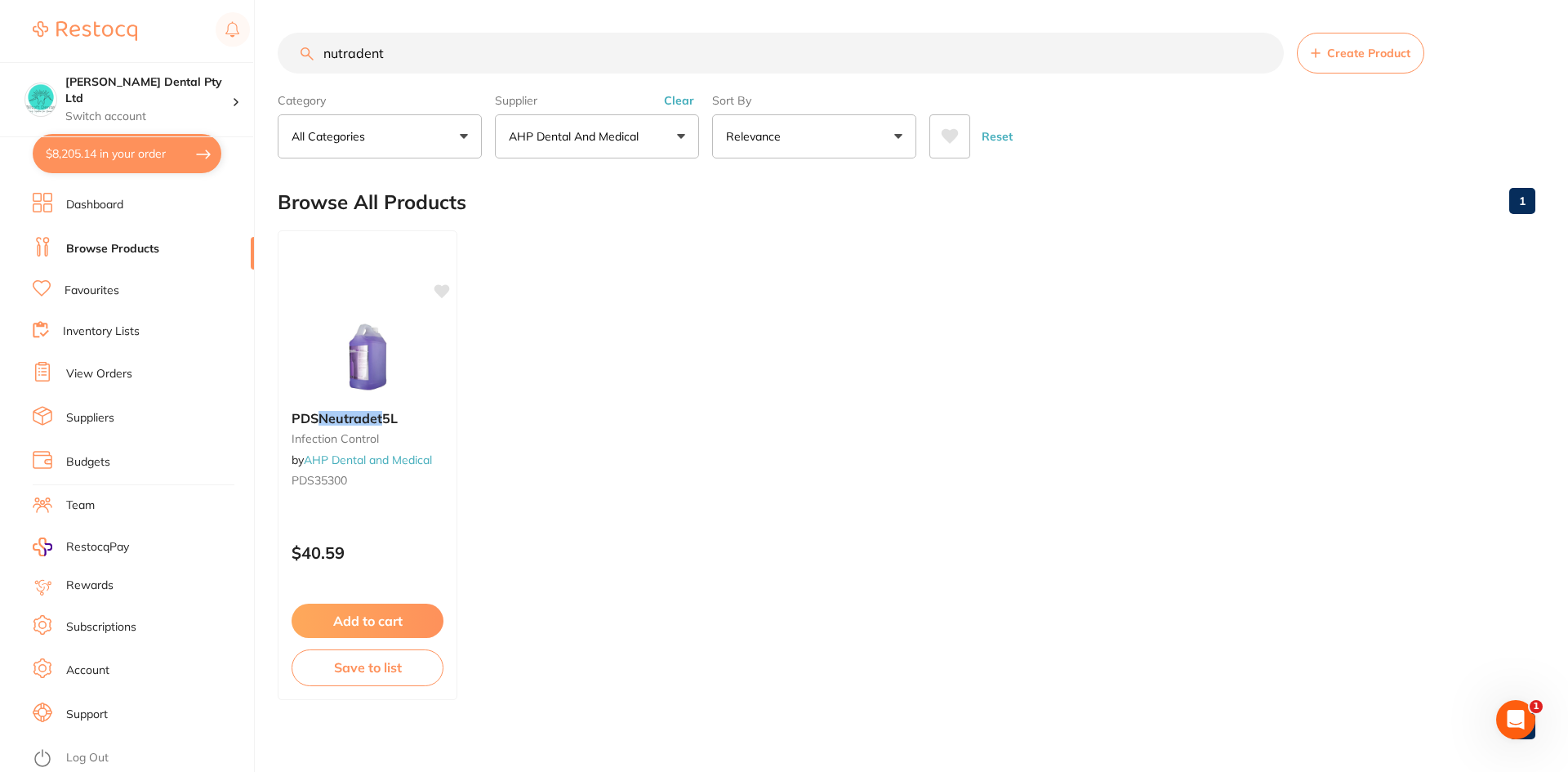
click at [226, 300] on li "Favourites" at bounding box center [143, 290] width 221 height 21
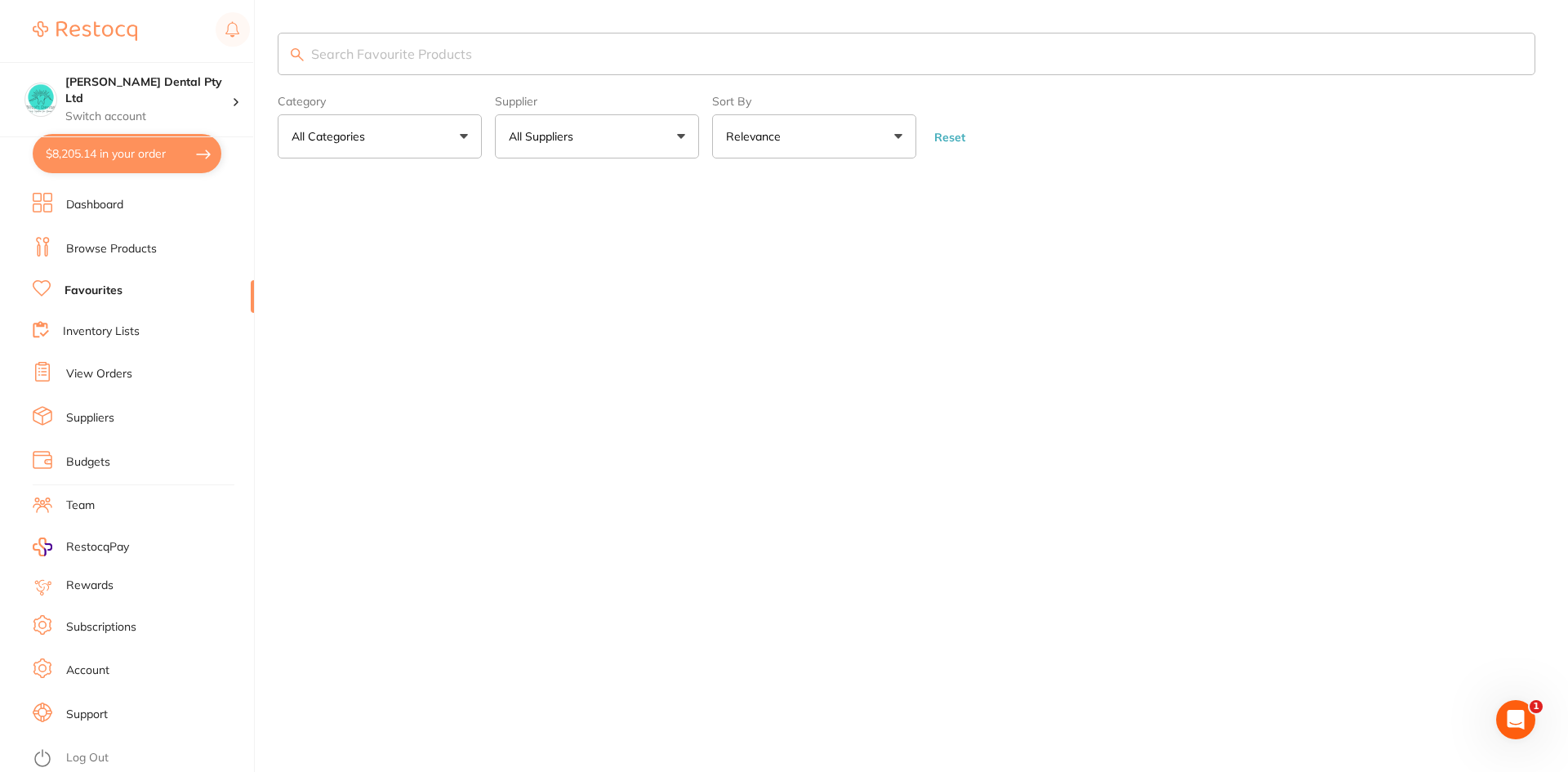
click at [403, 46] on input "search" at bounding box center [906, 53] width 1257 height 43
click at [392, 53] on input "search" at bounding box center [906, 53] width 1257 height 43
type input "b"
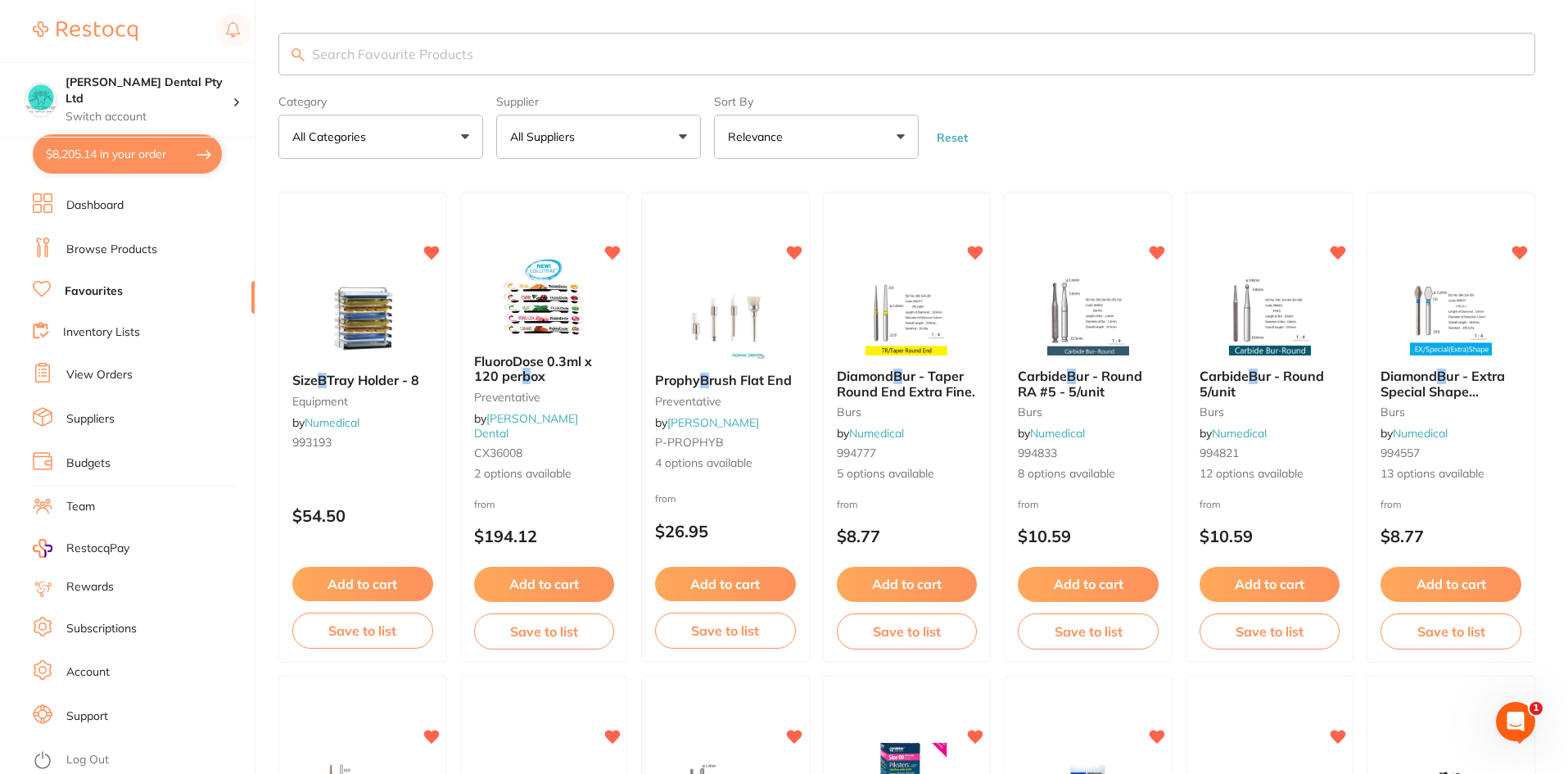
click at [118, 144] on button "$8,205.14 in your order" at bounding box center [127, 154] width 189 height 39
click at [201, 499] on section "Update RRP Set your pre negotiated price for this item. Item Agreed RRP (excl. …" at bounding box center [784, 387] width 1568 height 774
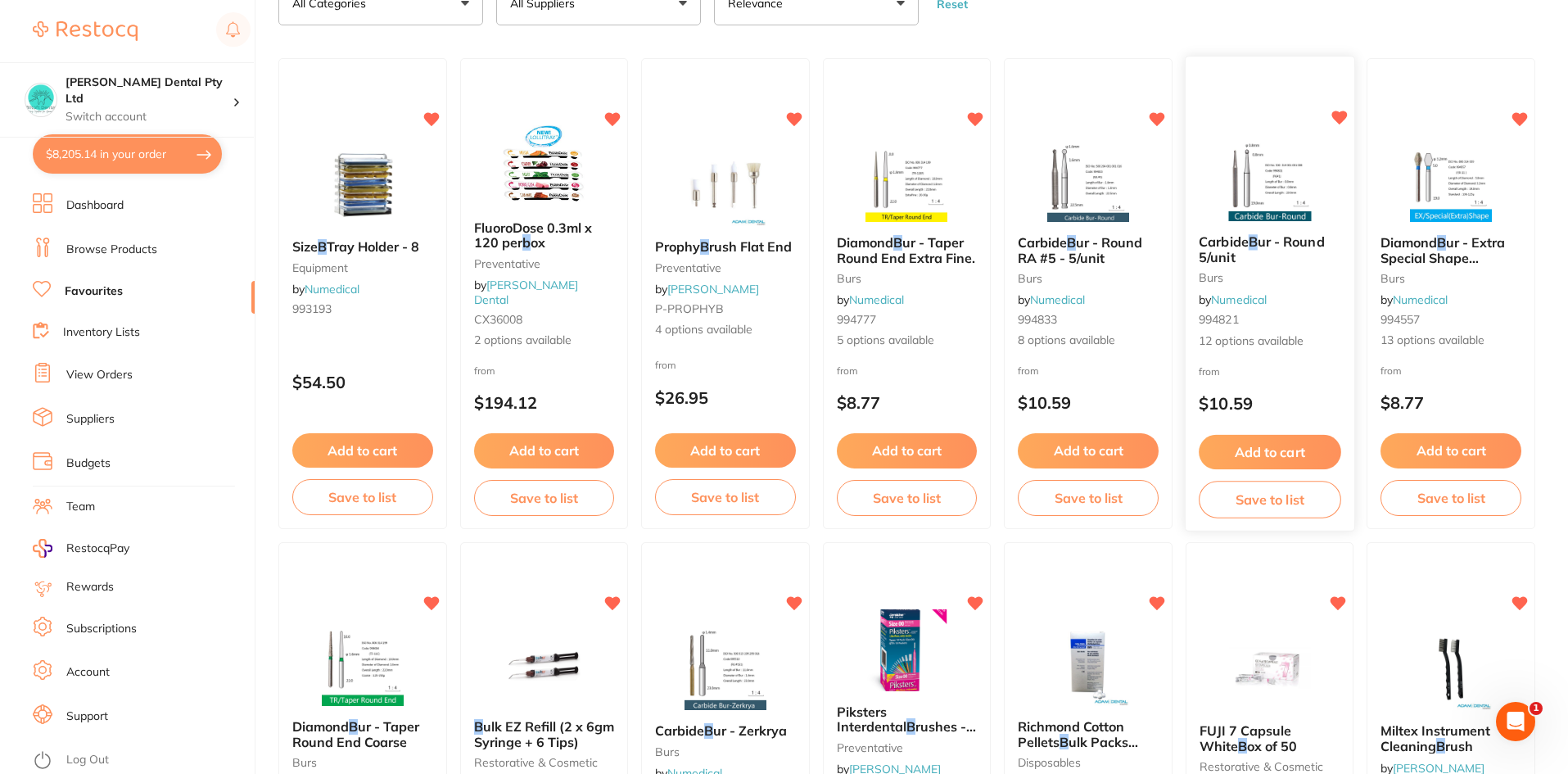
scroll to position [165, 0]
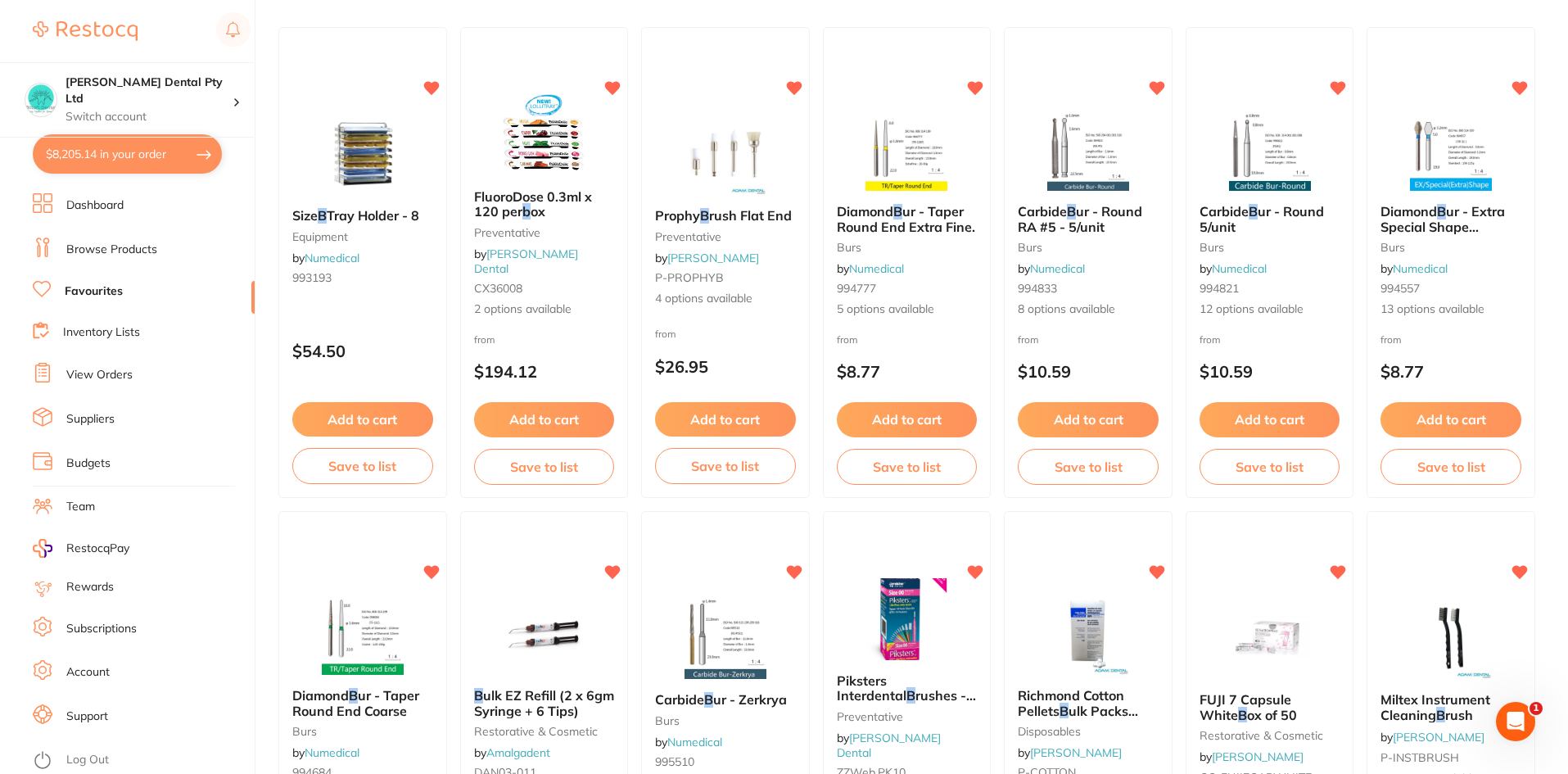
click at [98, 152] on button "$8,205.14 in your order" at bounding box center [127, 154] width 189 height 39
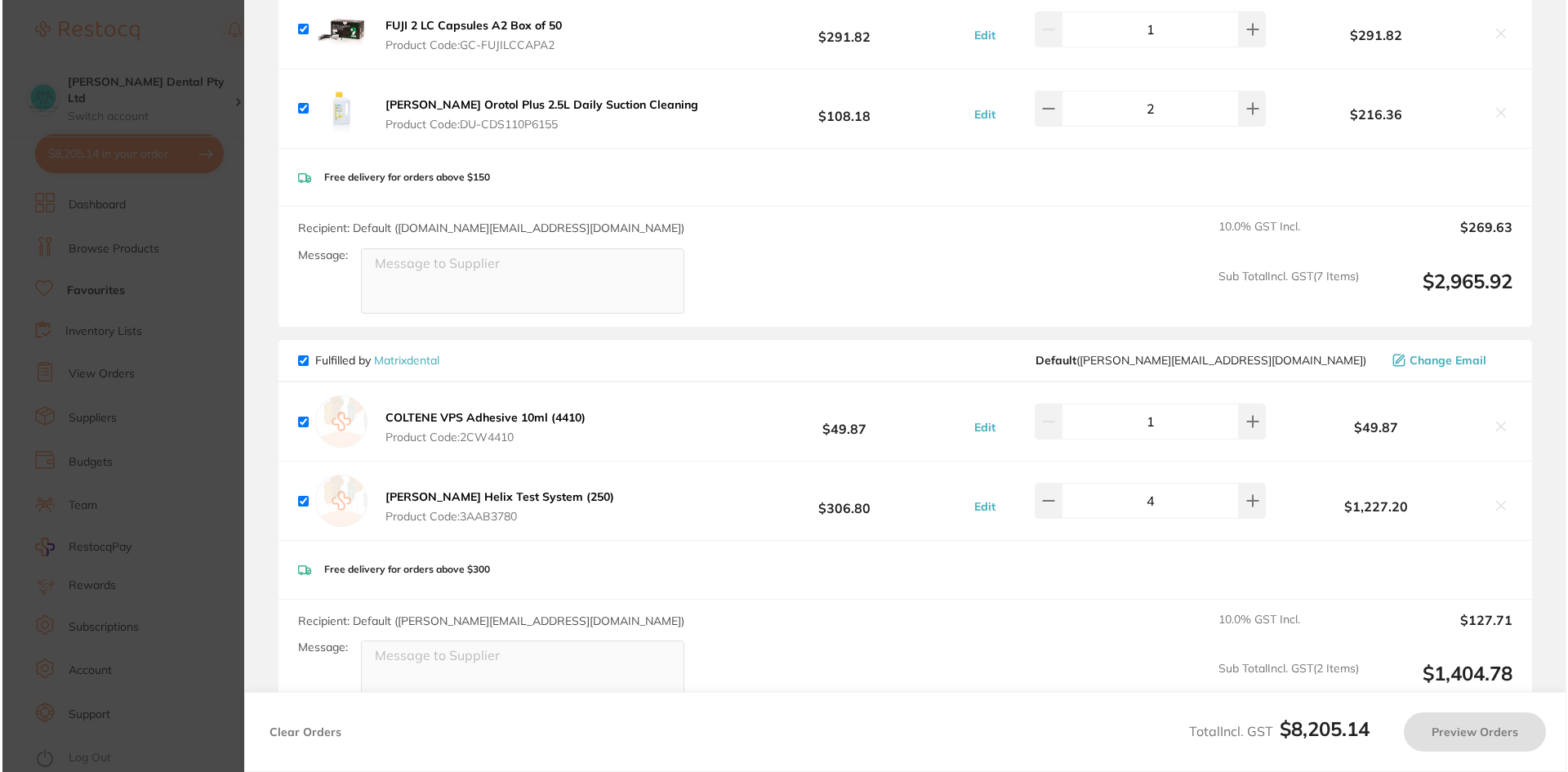
scroll to position [0, 0]
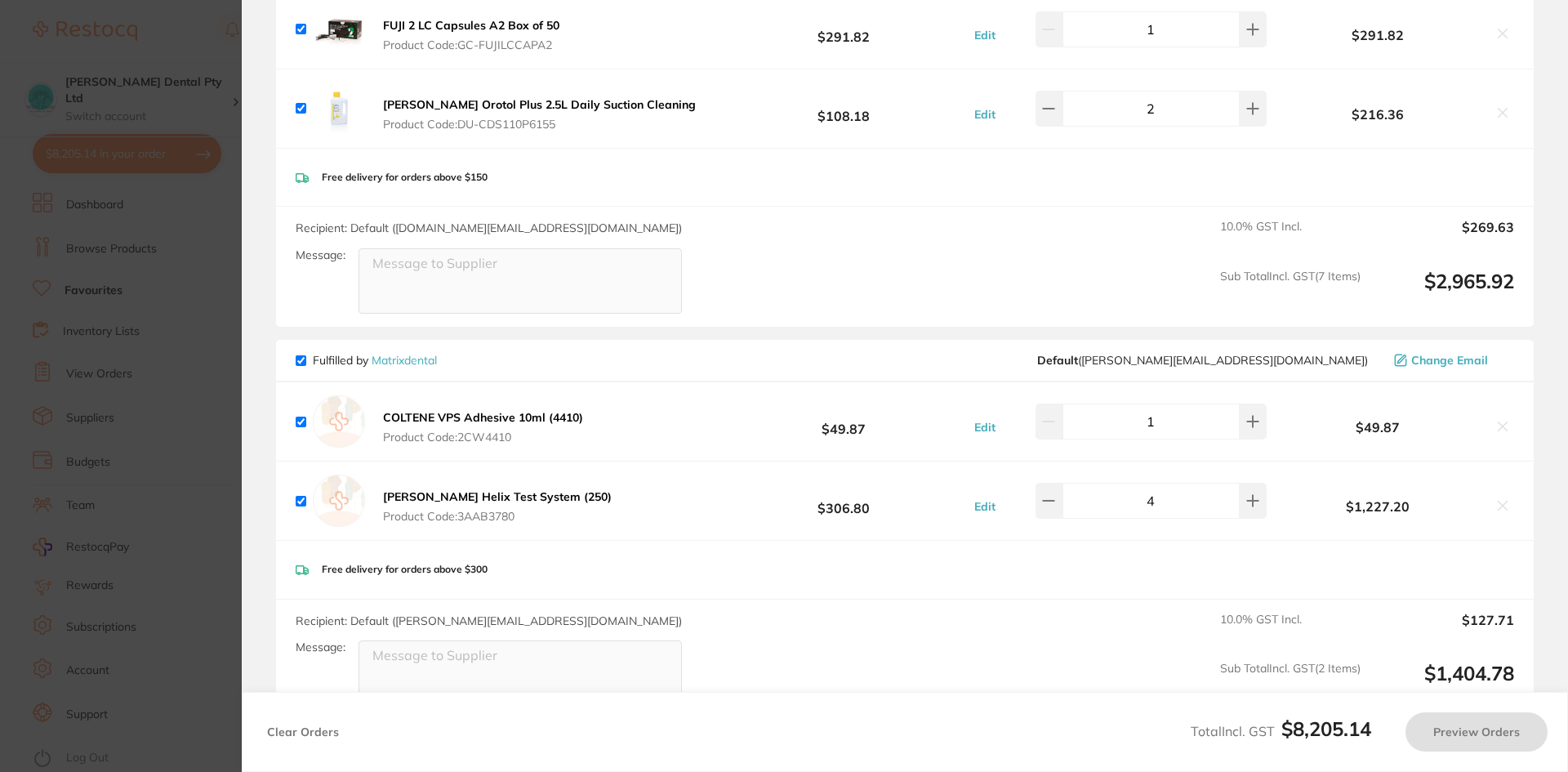
click at [143, 425] on section "Update RRP Set your pre negotiated price for this item. Item Agreed RRP (excl. …" at bounding box center [784, 386] width 1568 height 772
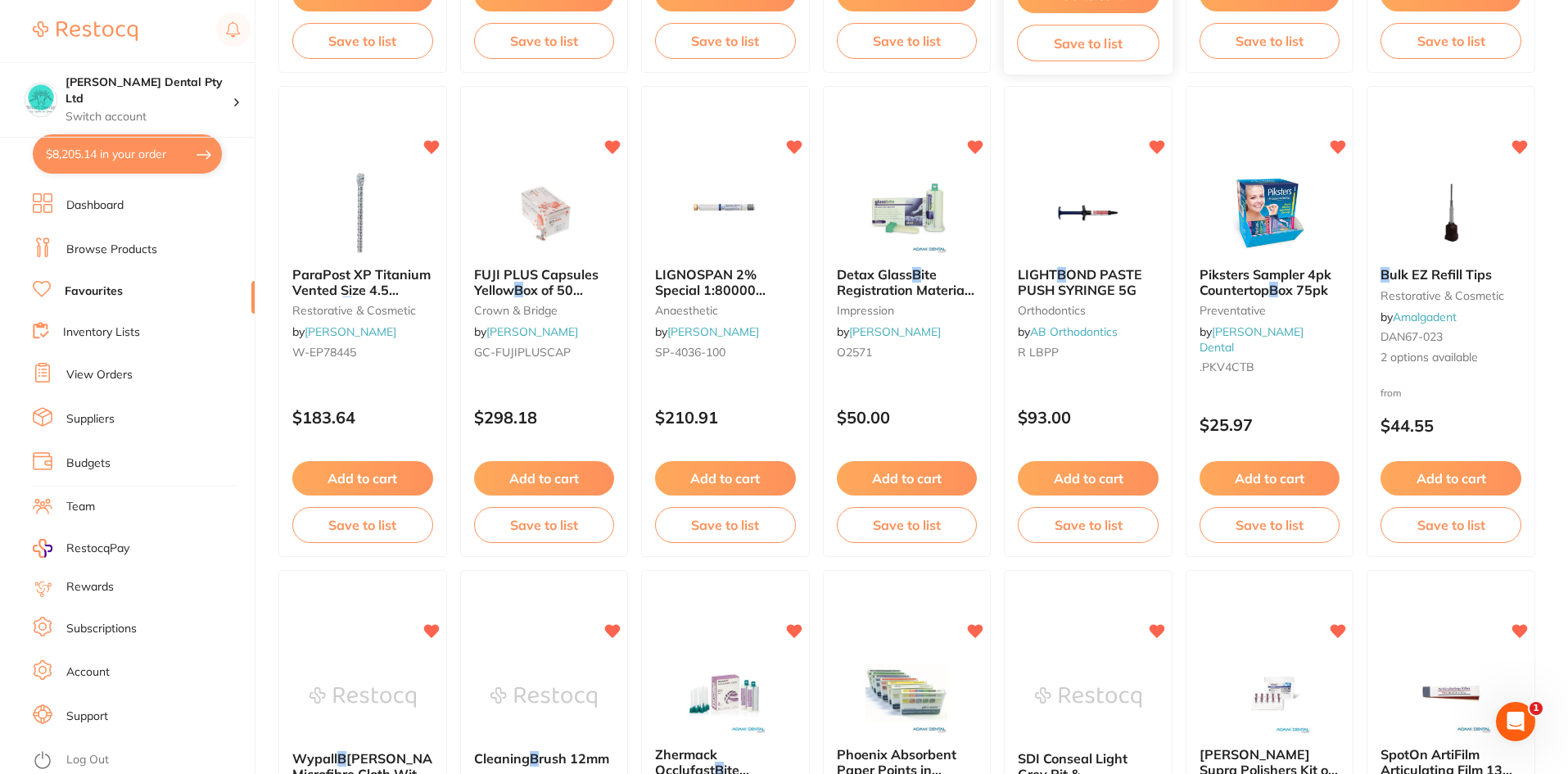
scroll to position [1556, 0]
click at [1423, 481] on button "Add to cart" at bounding box center [1450, 480] width 141 height 35
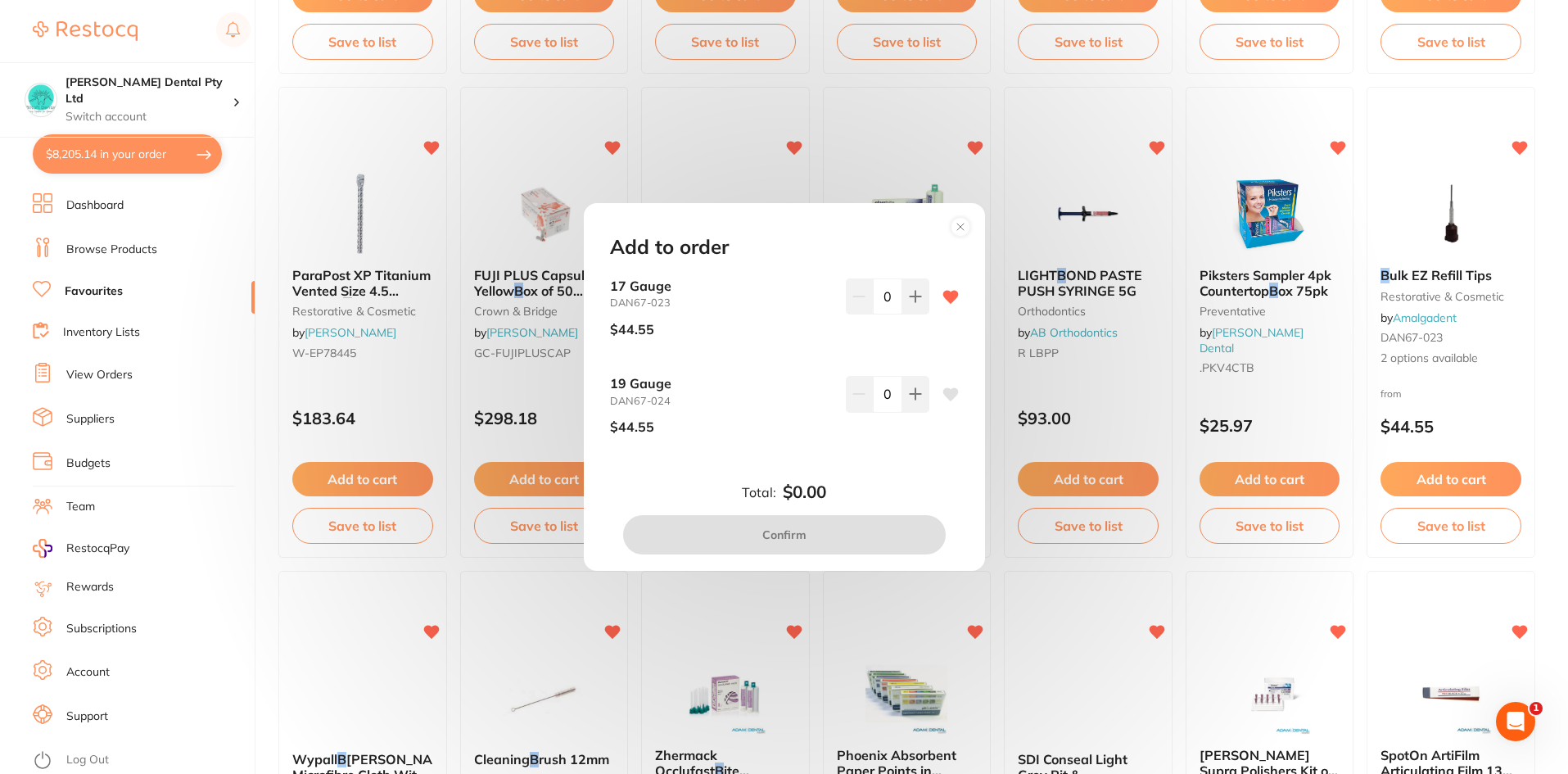
scroll to position [0, 0]
click at [914, 307] on button at bounding box center [915, 296] width 27 height 36
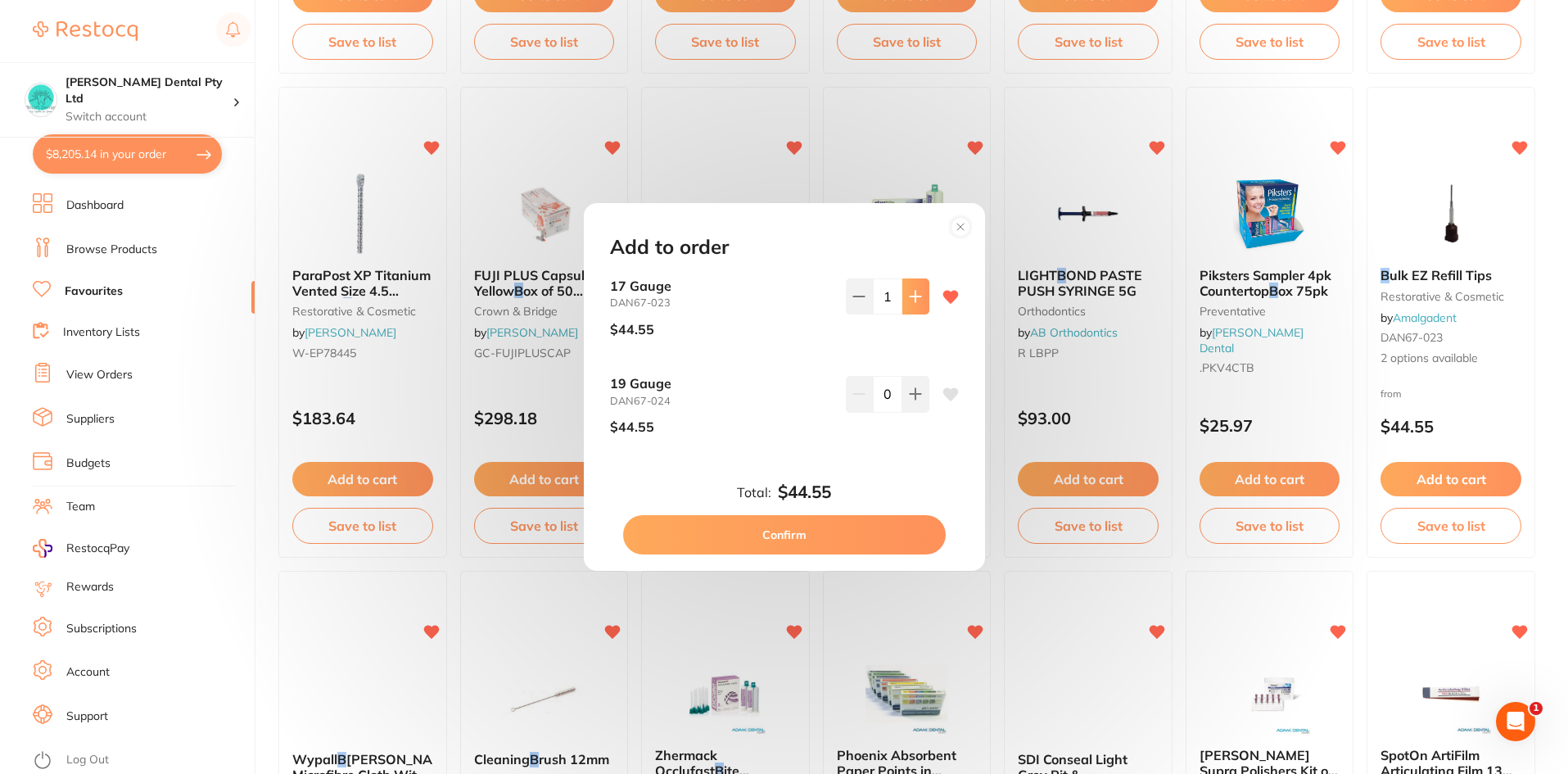
click at [913, 308] on button at bounding box center [915, 296] width 27 height 36
type input "2"
click at [863, 535] on button "Confirm" at bounding box center [784, 534] width 323 height 39
checkbox input "false"
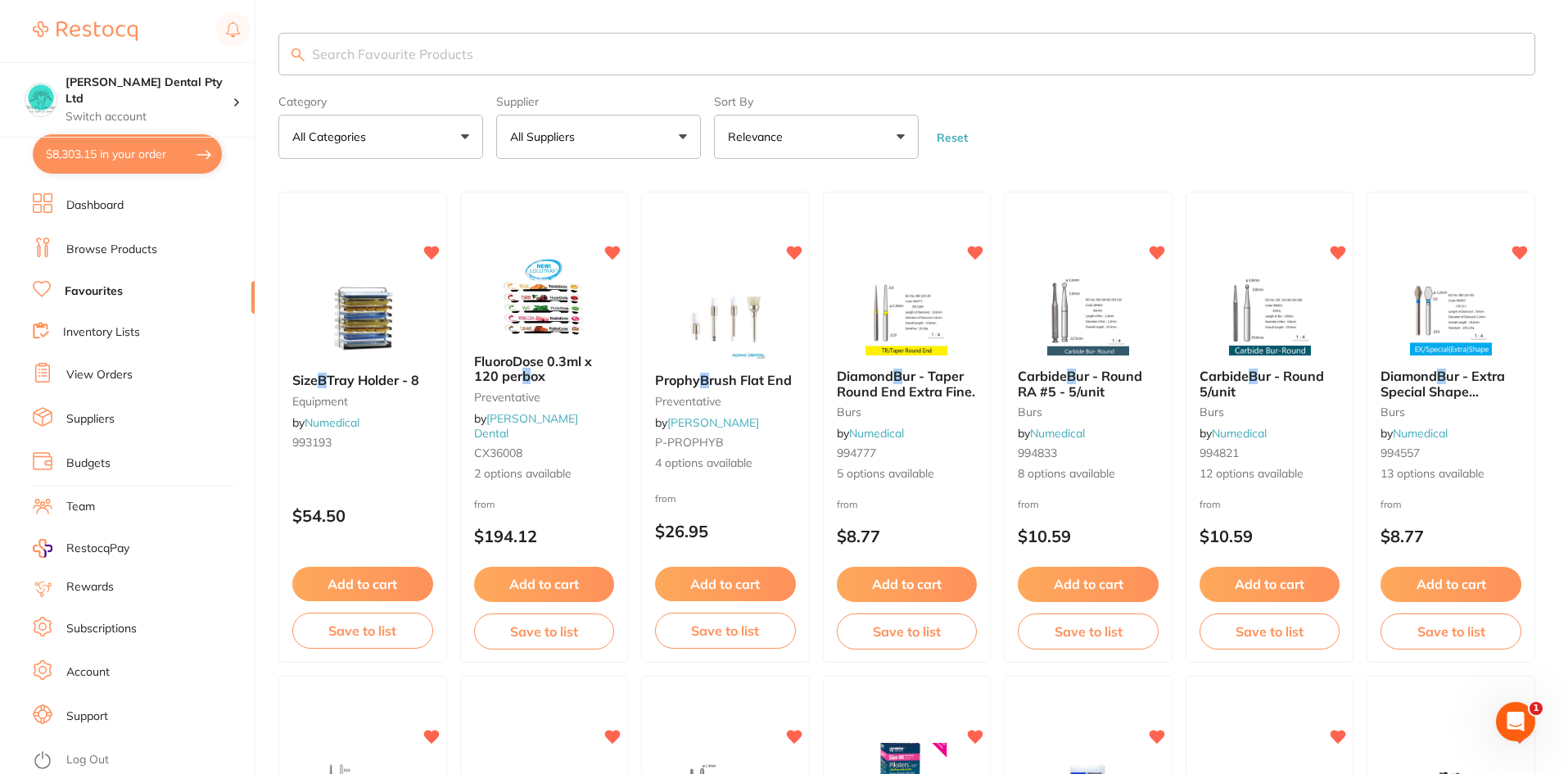
click at [83, 754] on link "Log Out" at bounding box center [87, 760] width 43 height 17
